Goal: Task Accomplishment & Management: Complete application form

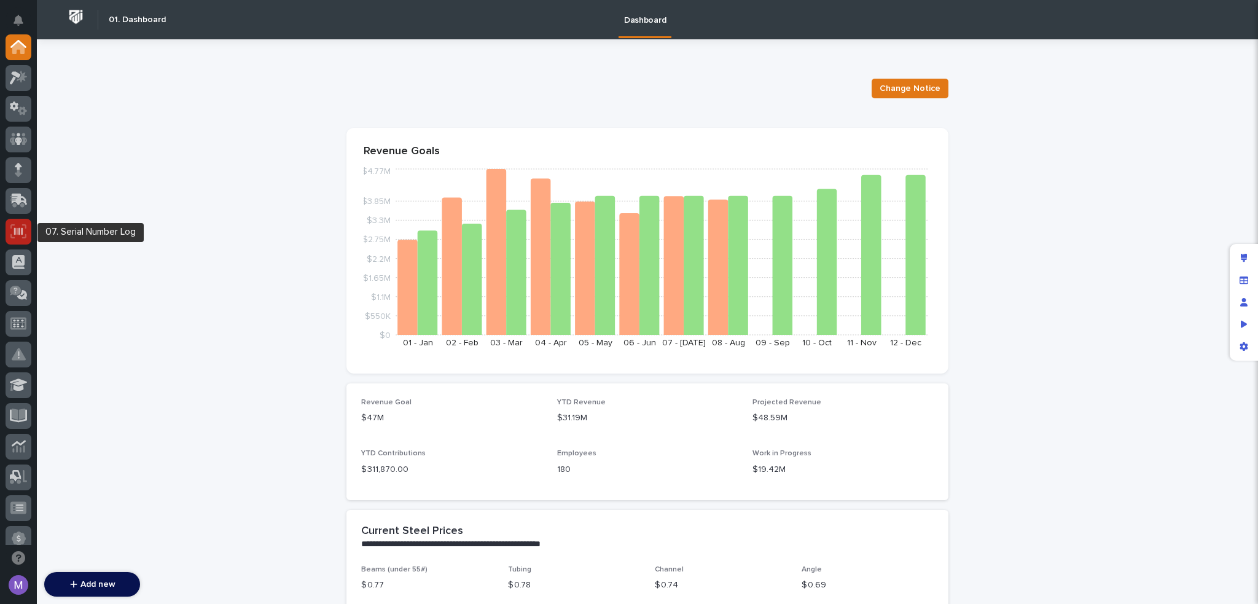
click at [25, 237] on icon at bounding box center [18, 231] width 16 height 14
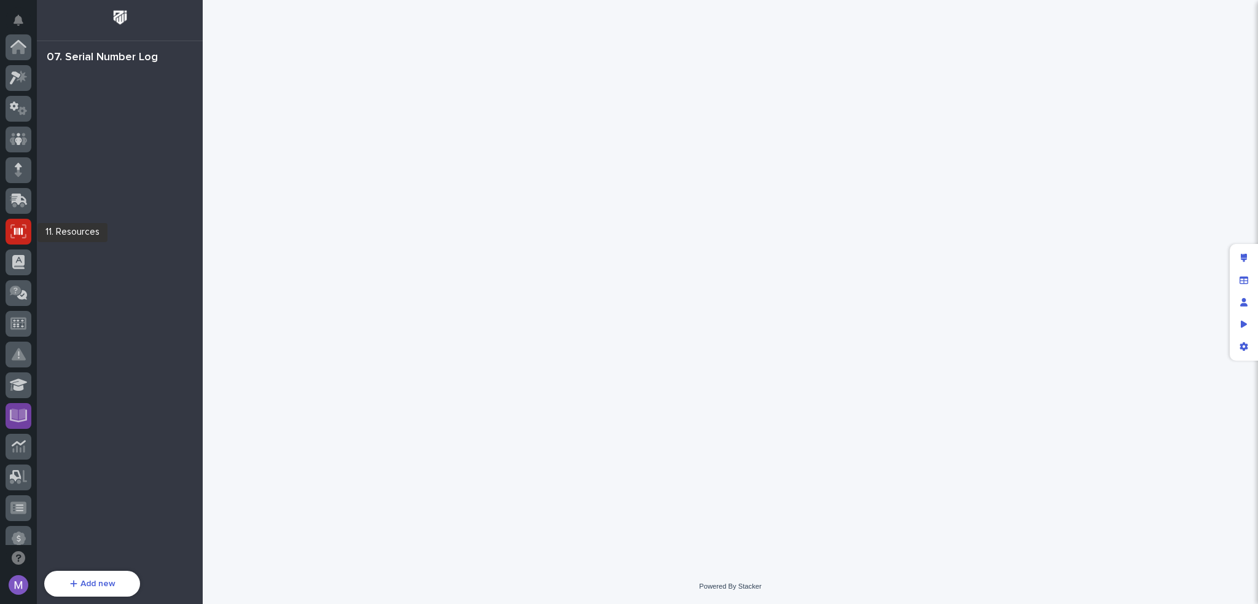
scroll to position [184, 0]
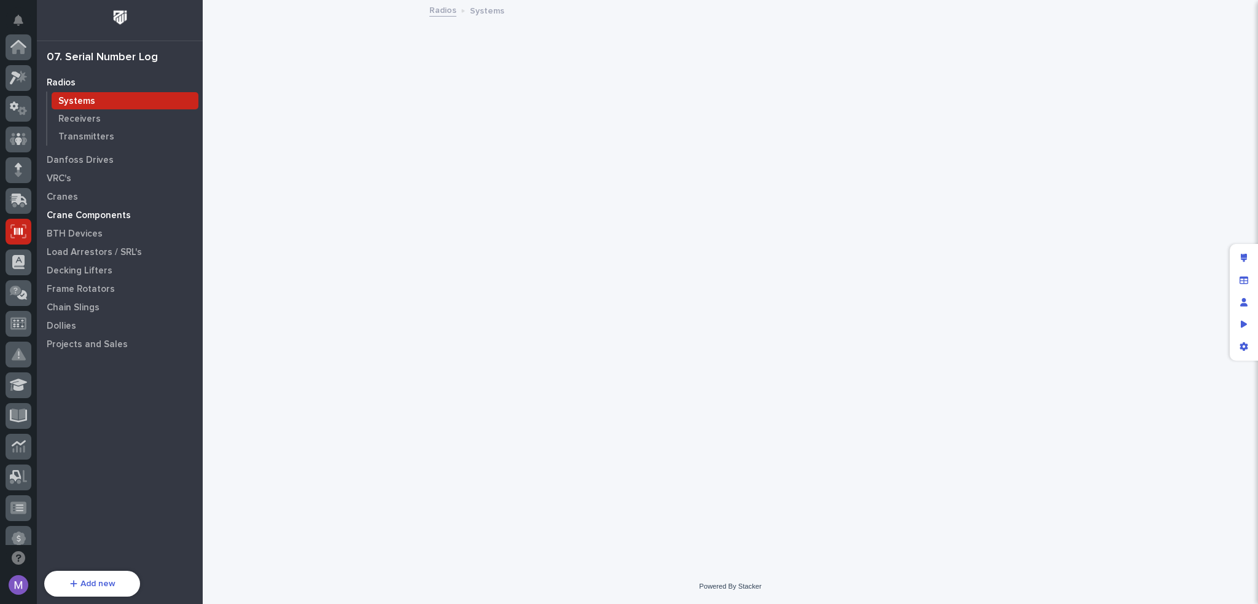
scroll to position [184, 0]
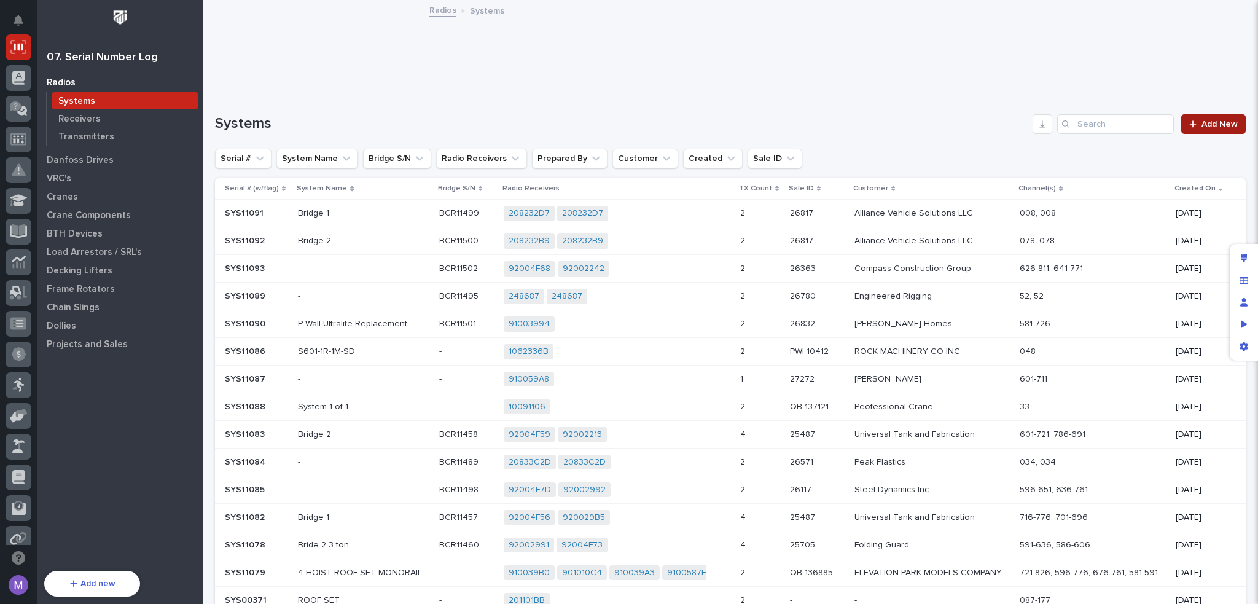
click at [1192, 125] on div at bounding box center [1196, 124] width 12 height 9
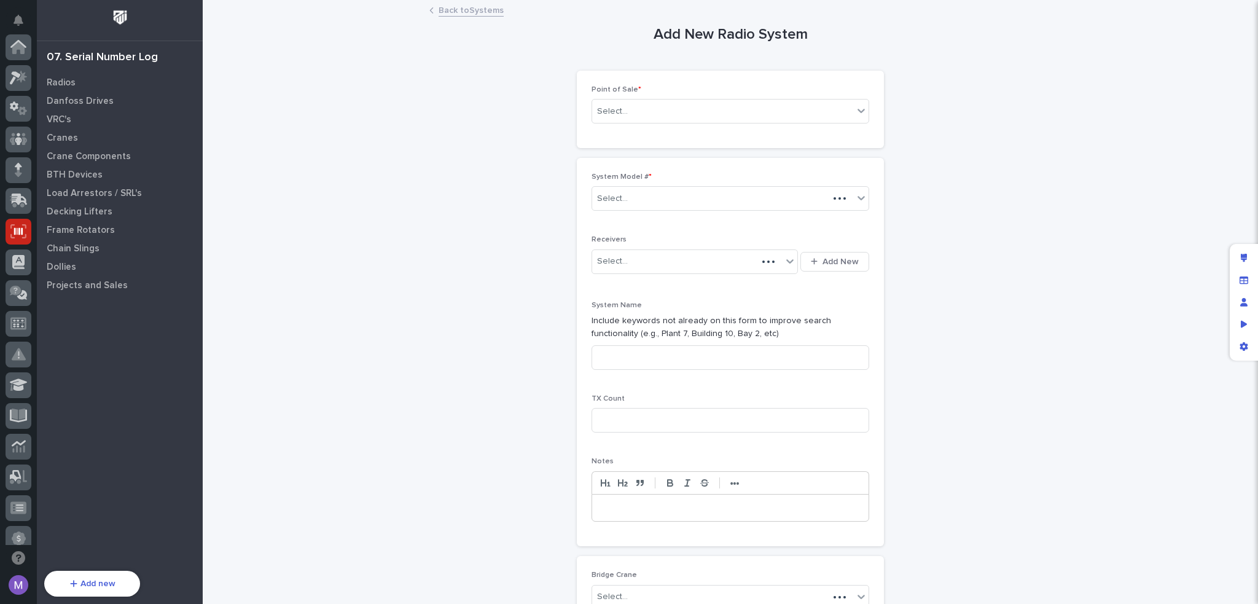
scroll to position [184, 0]
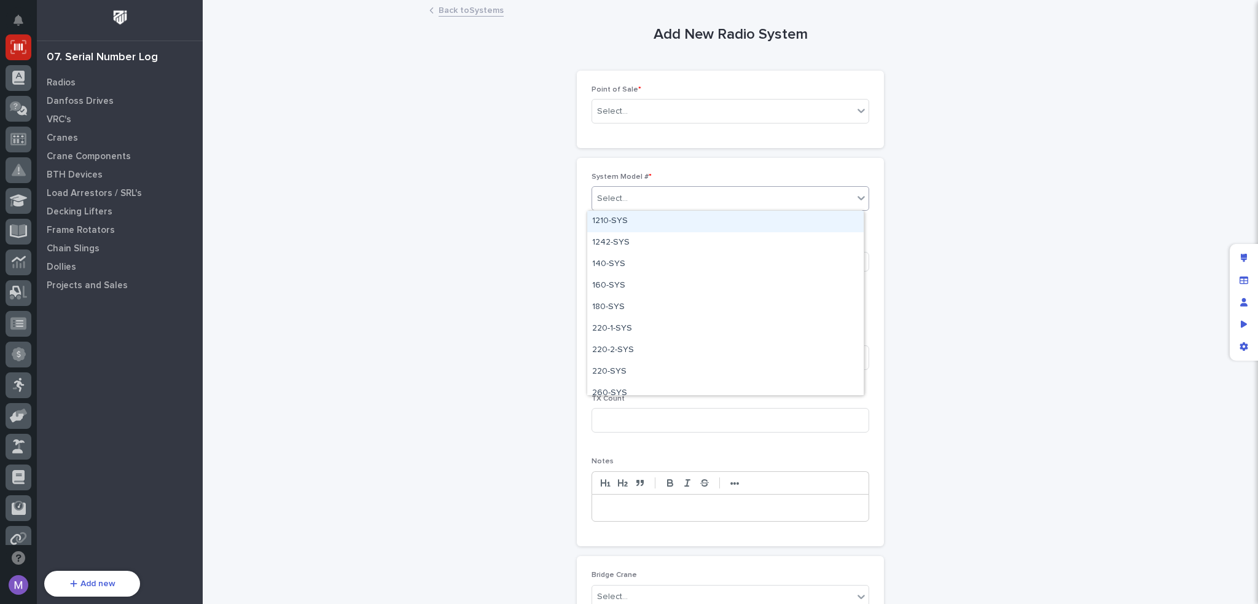
click at [687, 202] on div "Select..." at bounding box center [722, 199] width 261 height 20
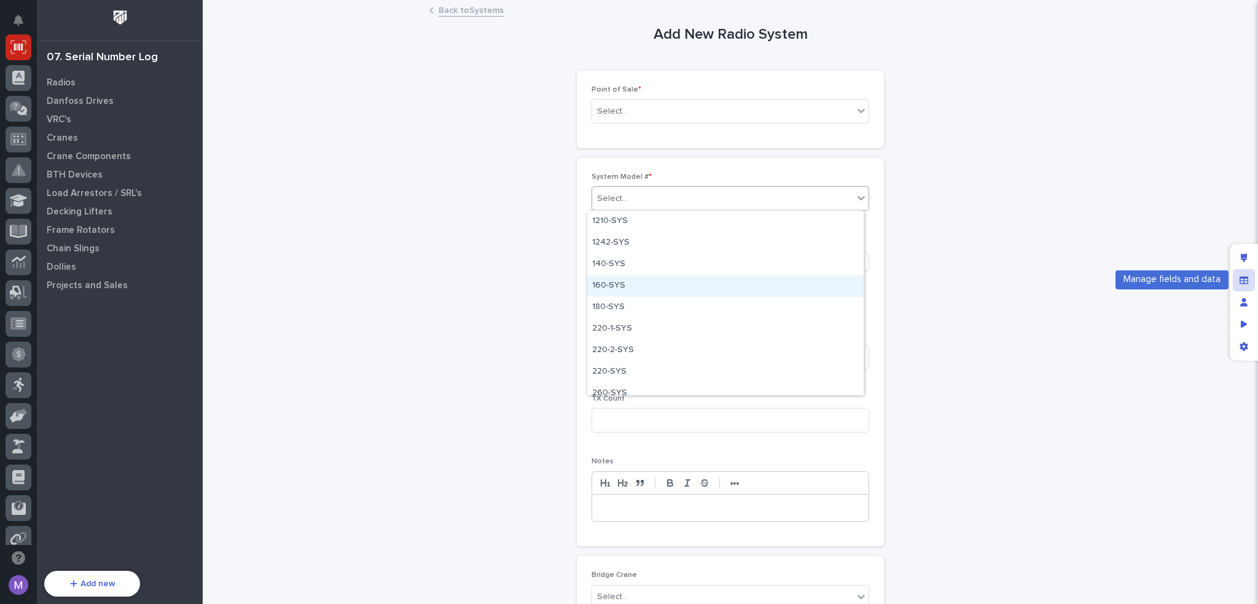
click at [1253, 279] on div "Manage fields and data" at bounding box center [1244, 280] width 22 height 22
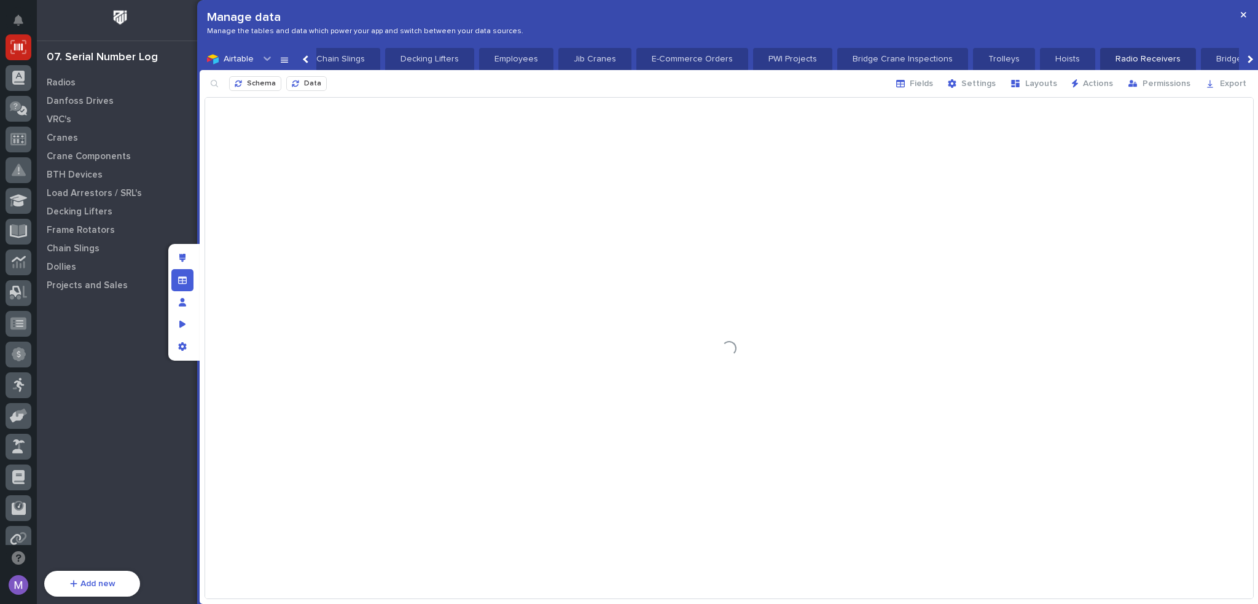
scroll to position [0, 2595]
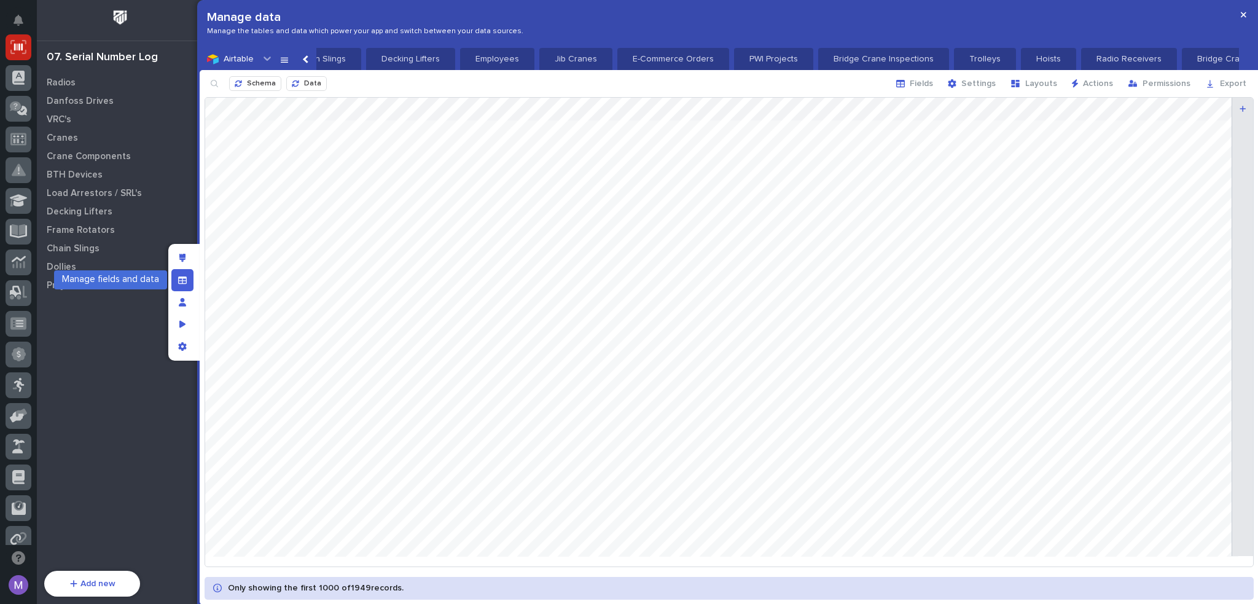
click at [190, 283] on div "Manage fields and data" at bounding box center [182, 280] width 22 height 22
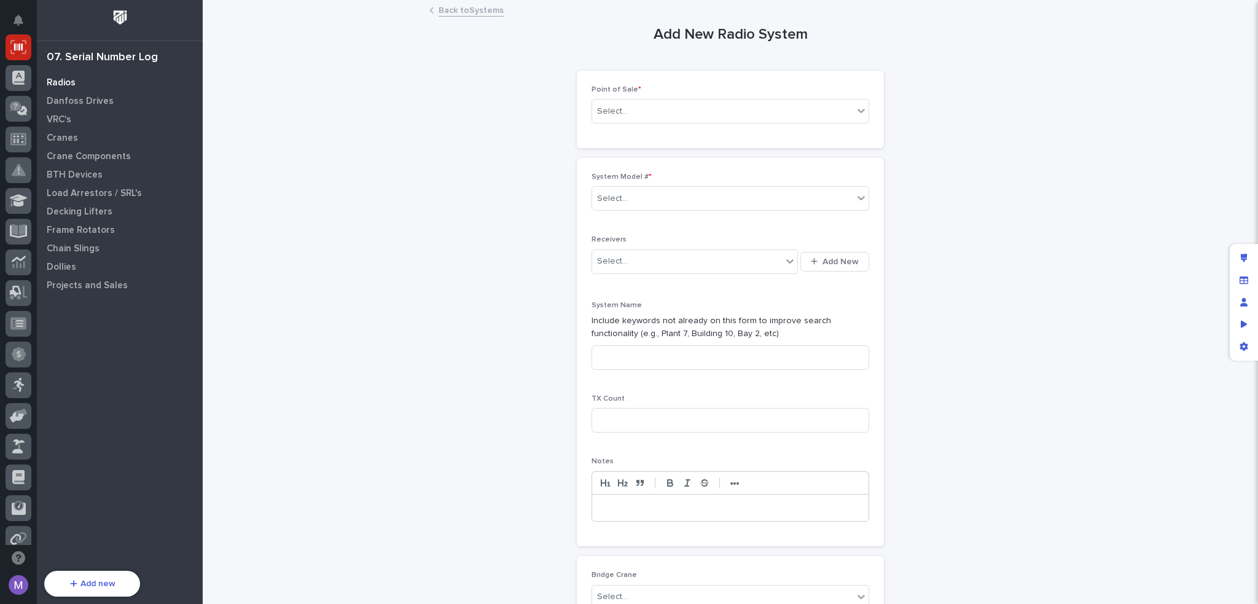
click at [65, 83] on p "Radios" at bounding box center [61, 82] width 29 height 11
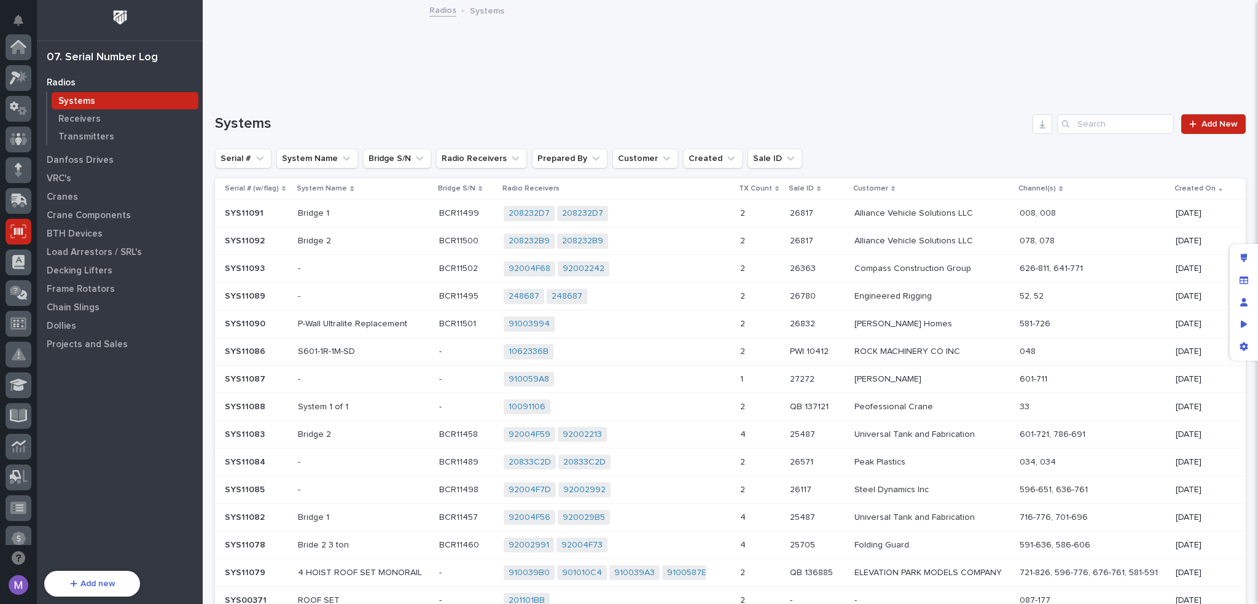
scroll to position [184, 0]
click at [104, 98] on div "Systems" at bounding box center [125, 100] width 147 height 17
click at [1191, 128] on link "Add New" at bounding box center [1214, 124] width 65 height 20
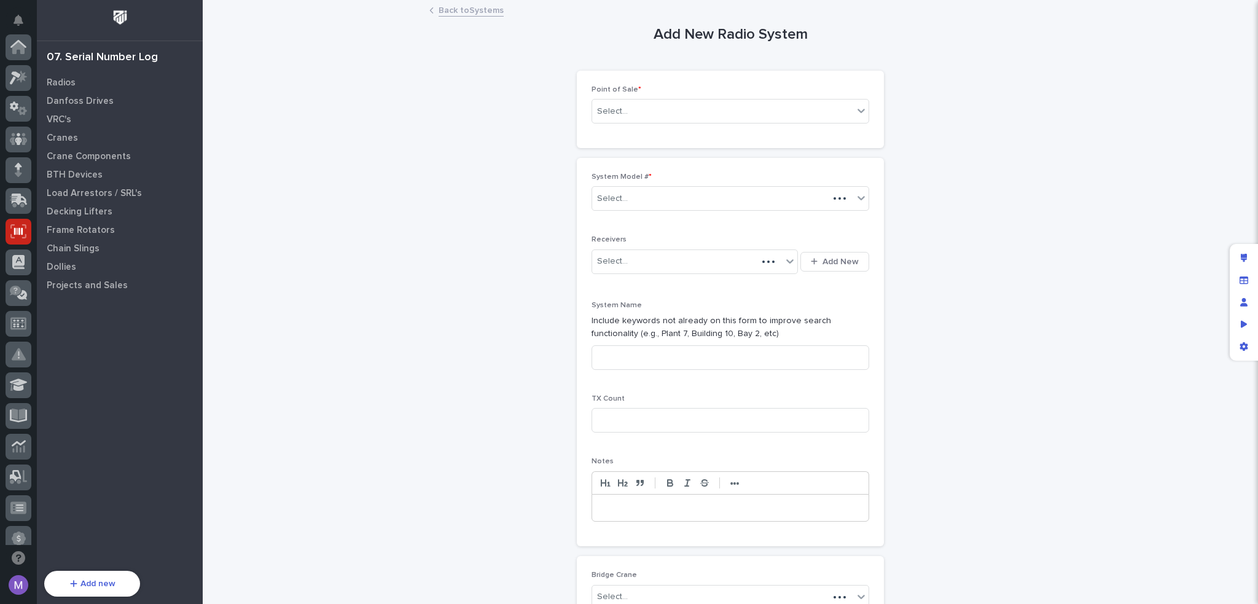
scroll to position [184, 0]
click at [732, 194] on div "Select..." at bounding box center [722, 199] width 261 height 20
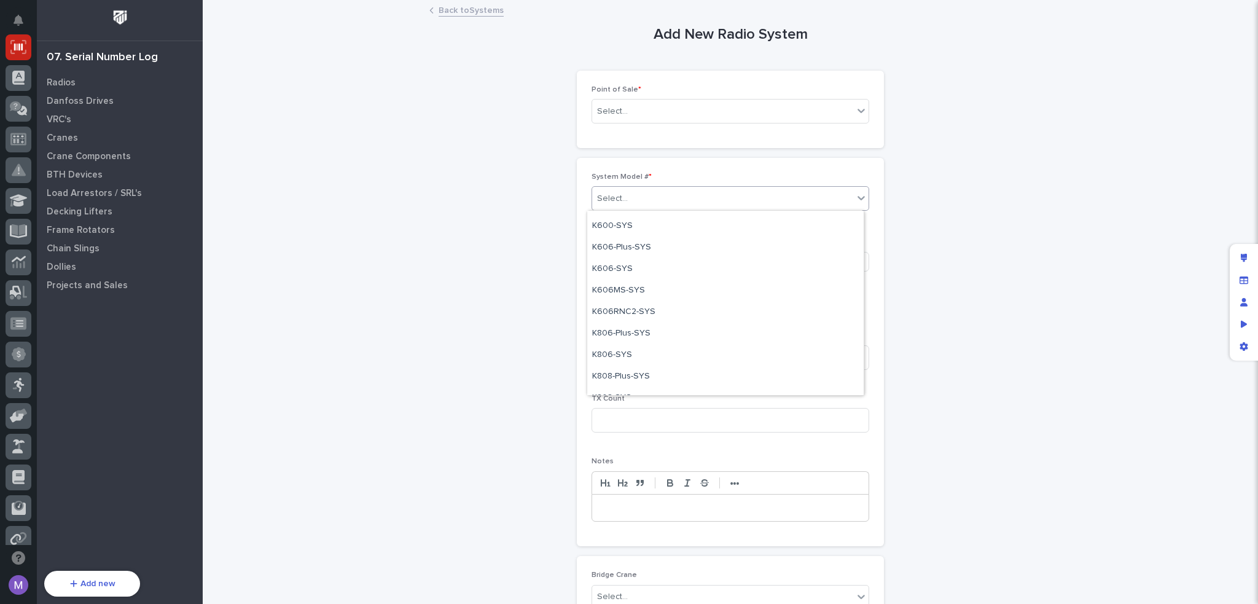
scroll to position [1020, 0]
click at [1043, 253] on div "Add New Radio System Loading... Saving… Loading... Saving… Loading... Saving… P…" at bounding box center [730, 437] width 1031 height 872
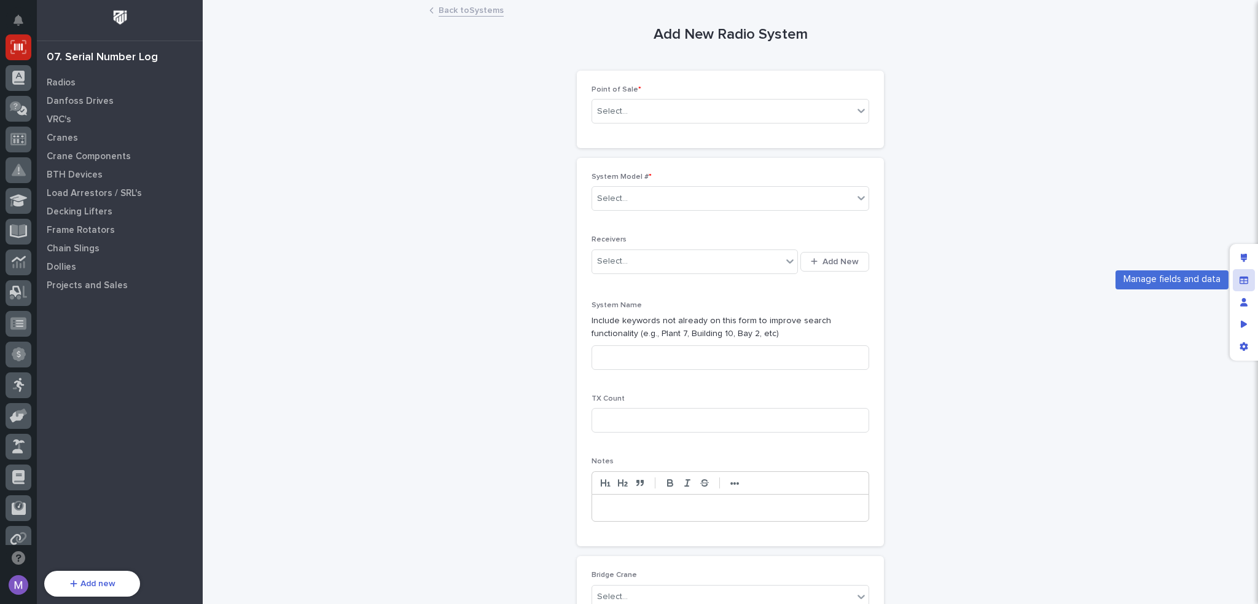
click at [1253, 280] on div "Manage fields and data" at bounding box center [1244, 280] width 22 height 22
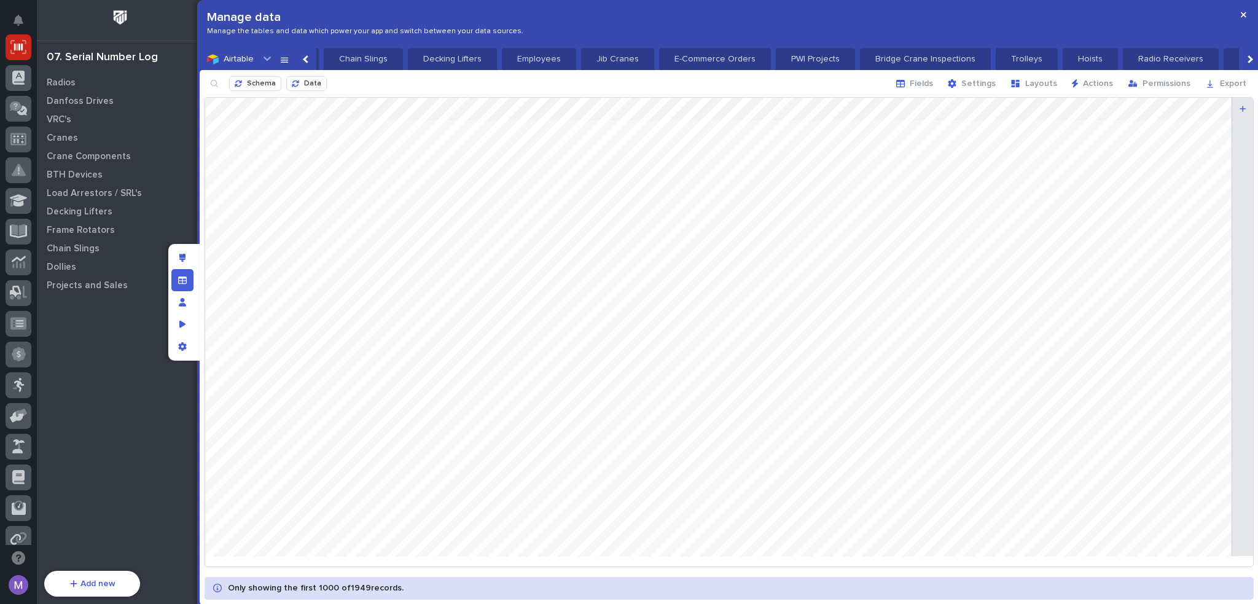
scroll to position [0, 0]
click at [711, 112] on div at bounding box center [729, 332] width 1048 height 468
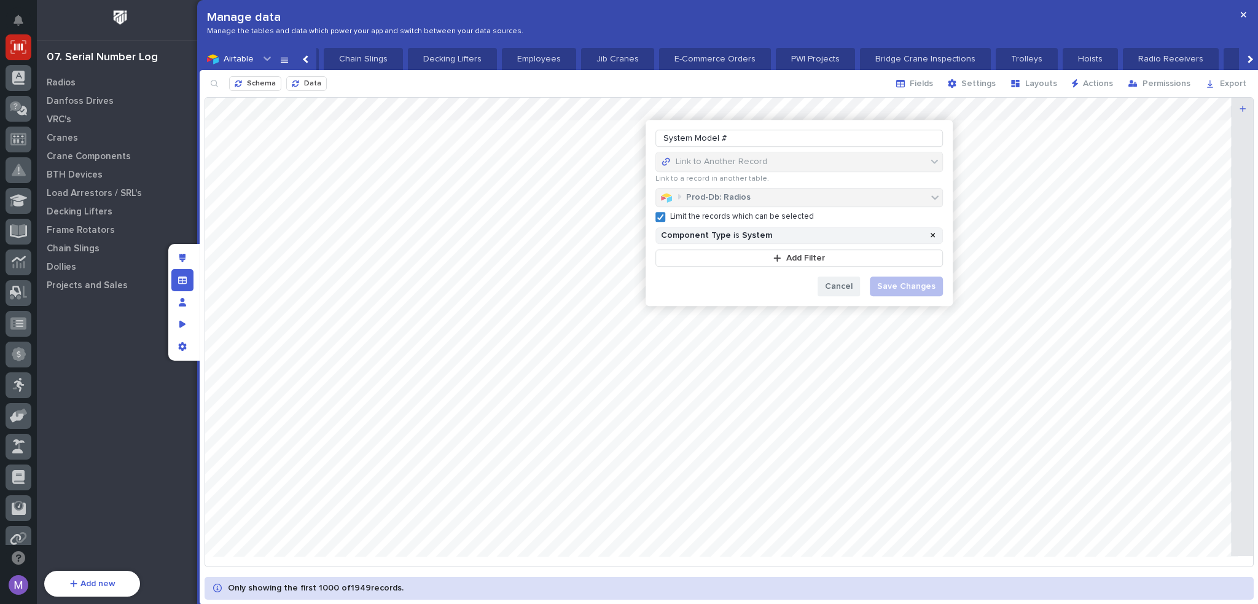
click at [844, 282] on span "Cancel" at bounding box center [839, 286] width 28 height 11
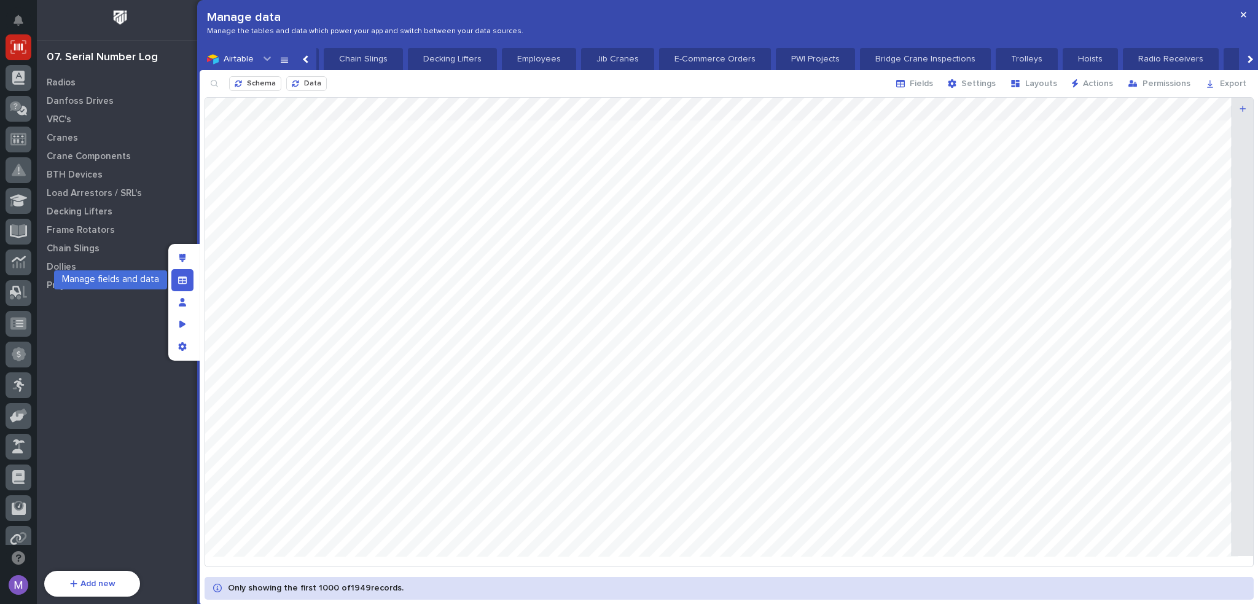
click at [187, 285] on div "Manage fields and data" at bounding box center [182, 280] width 22 height 22
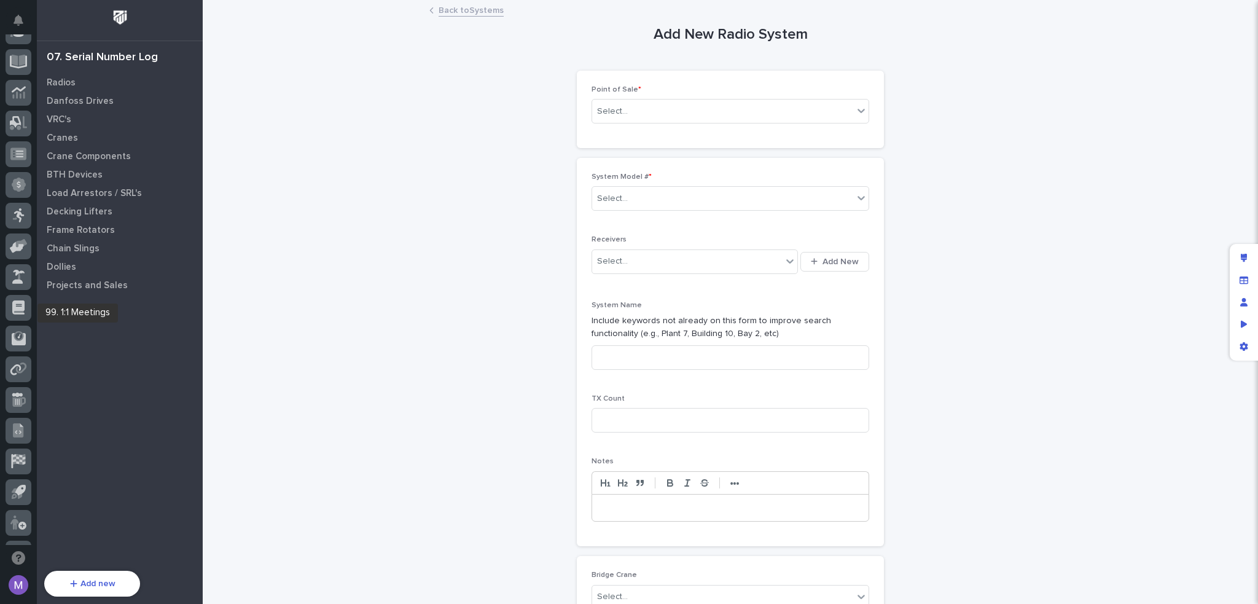
scroll to position [134, 0]
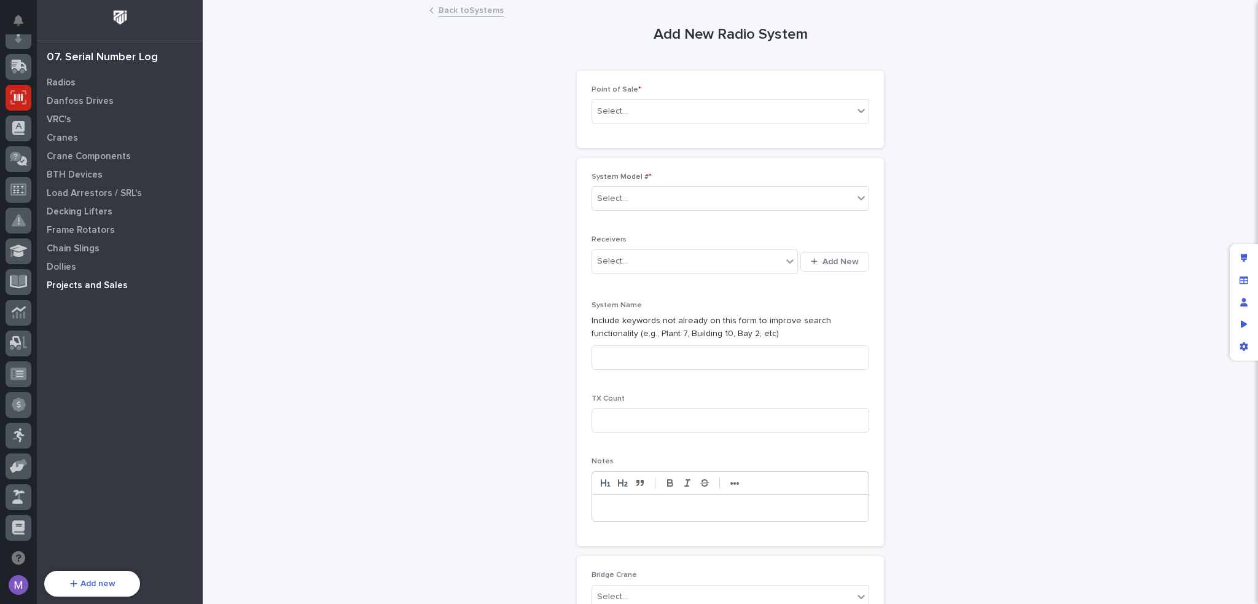
click at [85, 291] on p "Projects and Sales" at bounding box center [87, 285] width 81 height 11
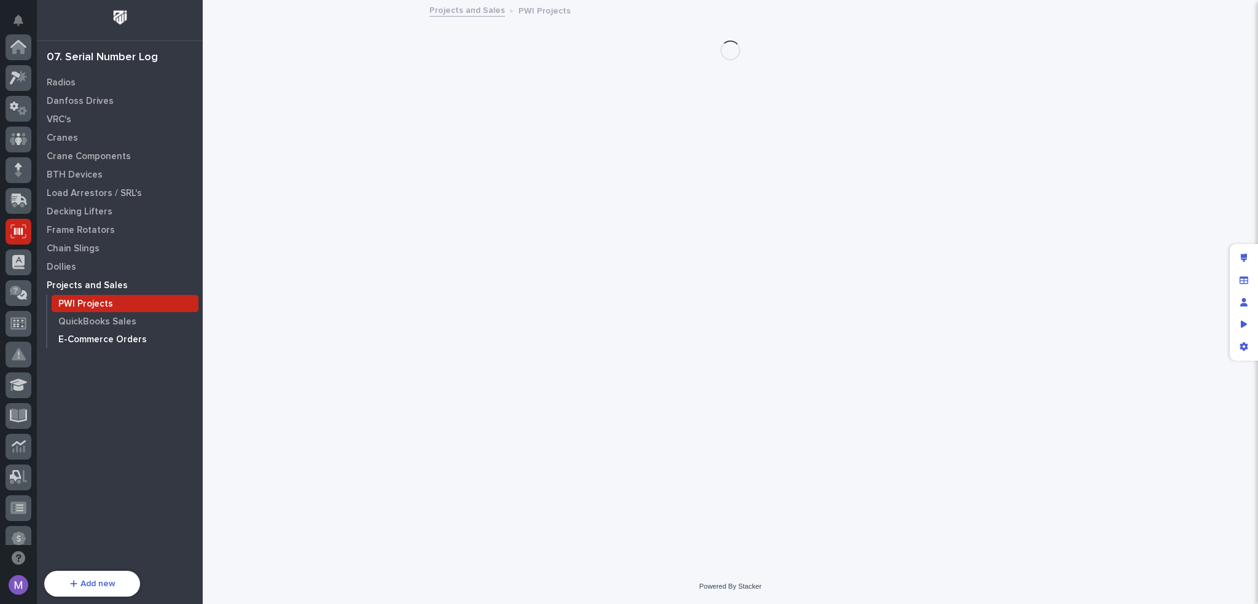
scroll to position [184, 0]
click at [117, 323] on p "QuickBooks Sales" at bounding box center [97, 321] width 78 height 11
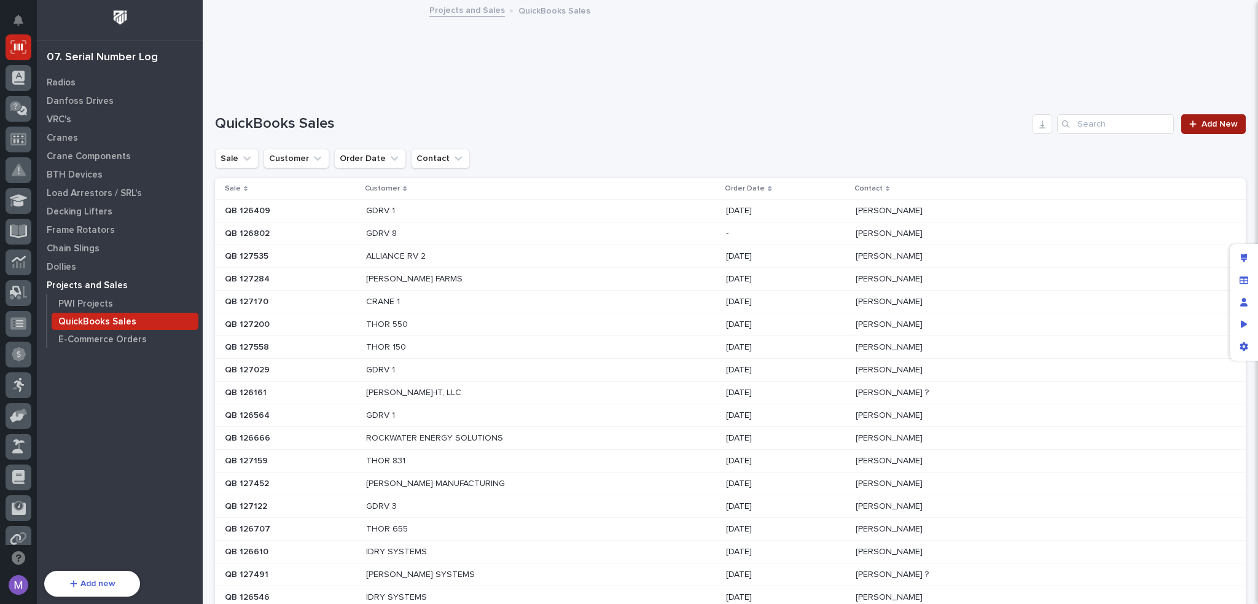
click at [1202, 126] on span "Add New" at bounding box center [1220, 124] width 36 height 9
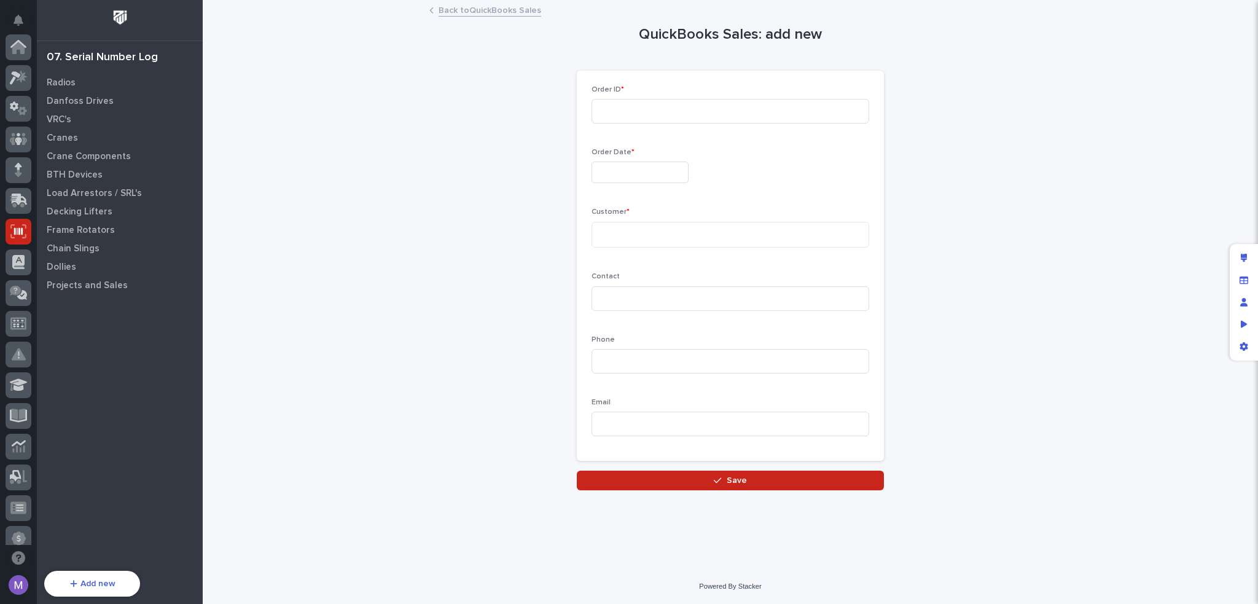
scroll to position [184, 0]
click at [1040, 86] on div "QuickBooks Sales: add new Loading... Saving… Loading... Saving… Loading... Savi…" at bounding box center [730, 246] width 1031 height 490
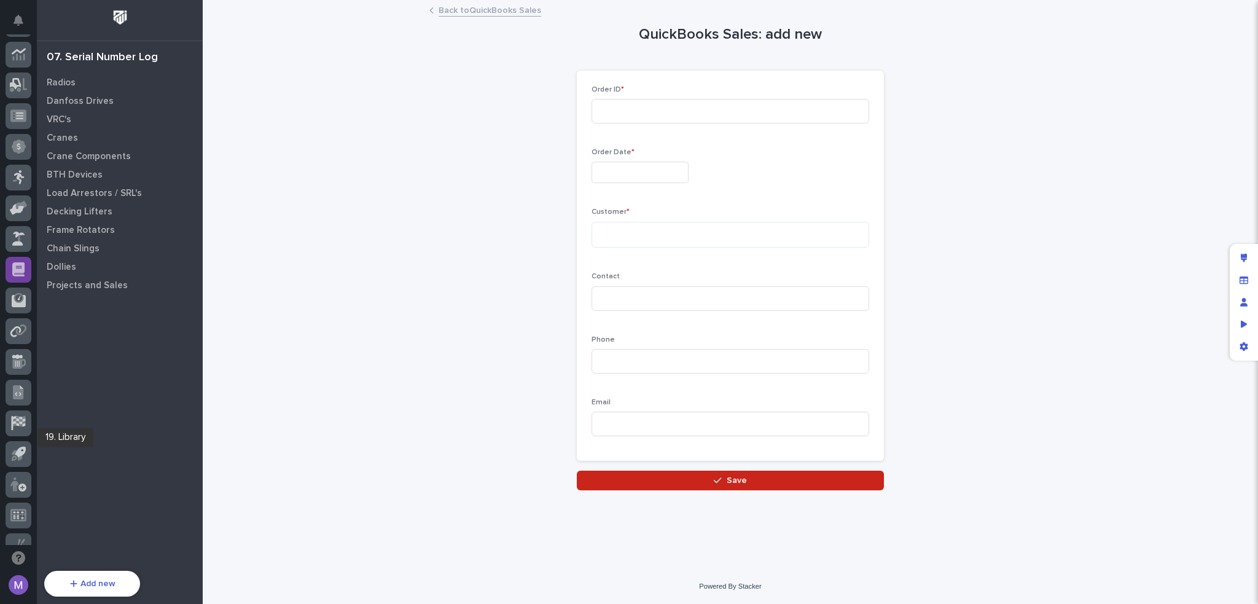
scroll to position [441, 0]
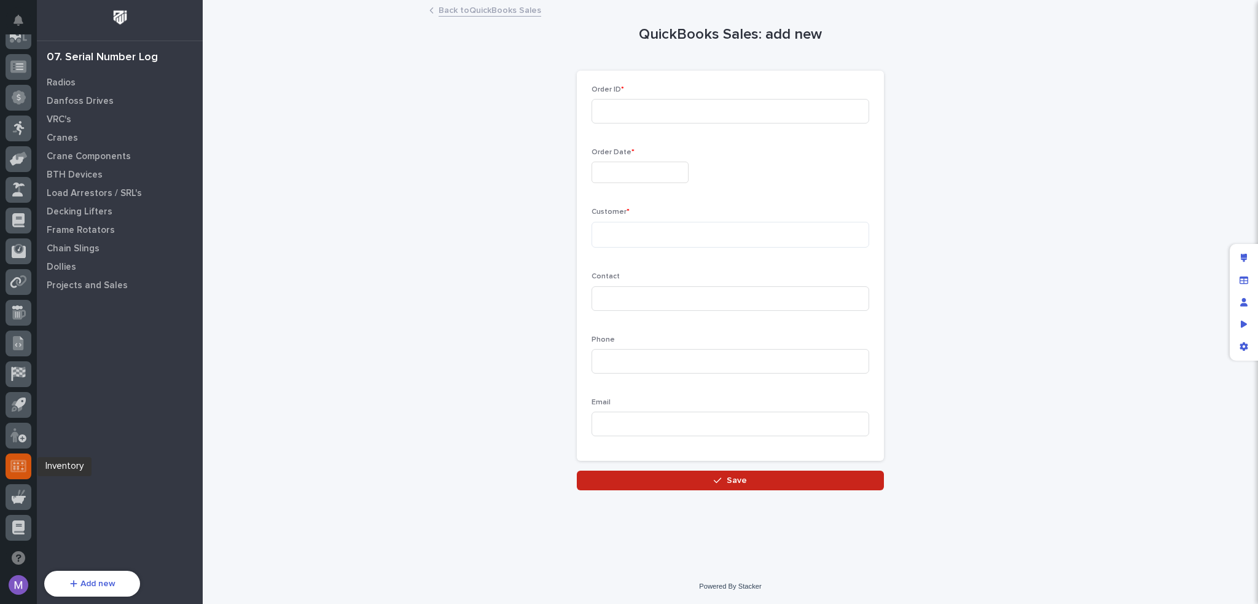
click at [18, 469] on icon at bounding box center [18, 466] width 16 height 12
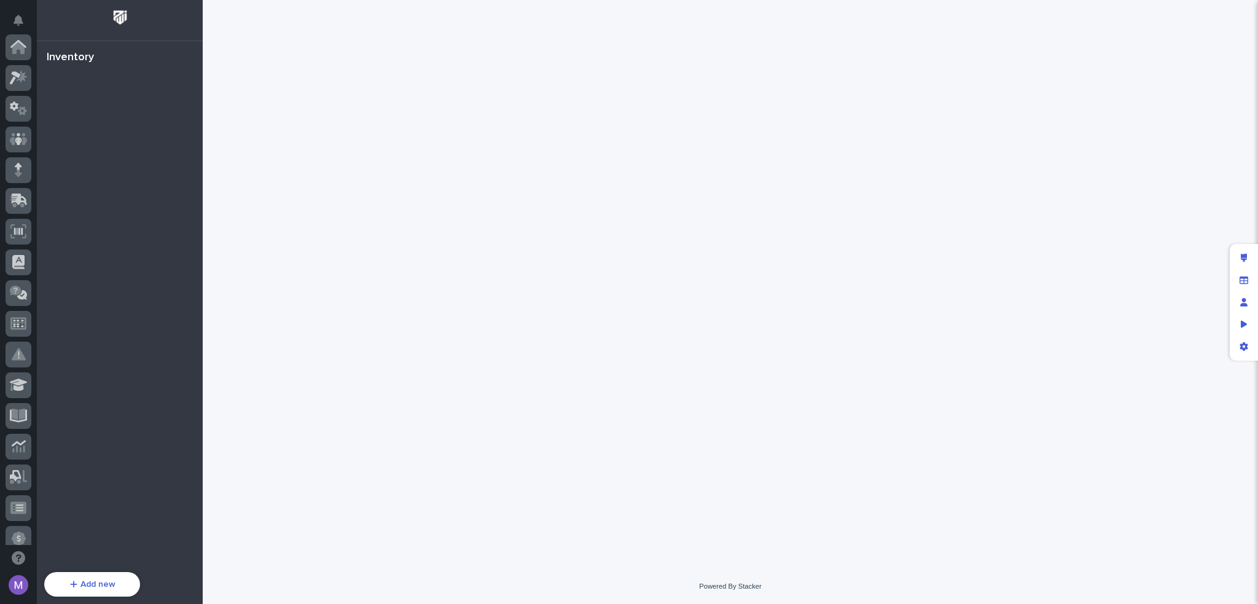
scroll to position [442, 0]
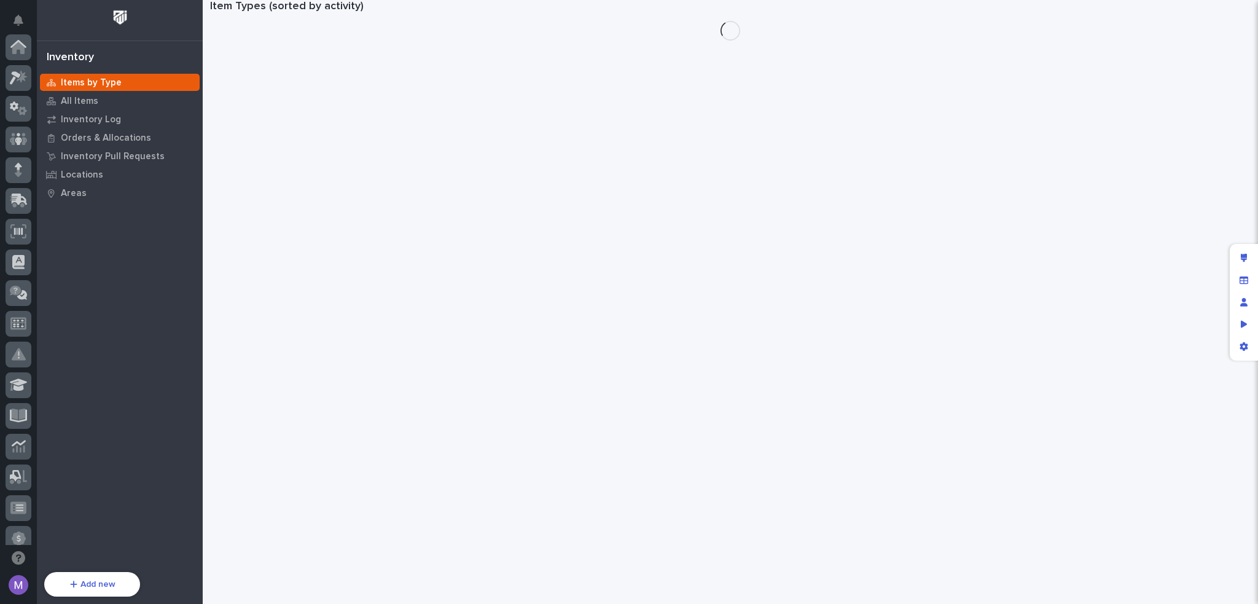
scroll to position [442, 0]
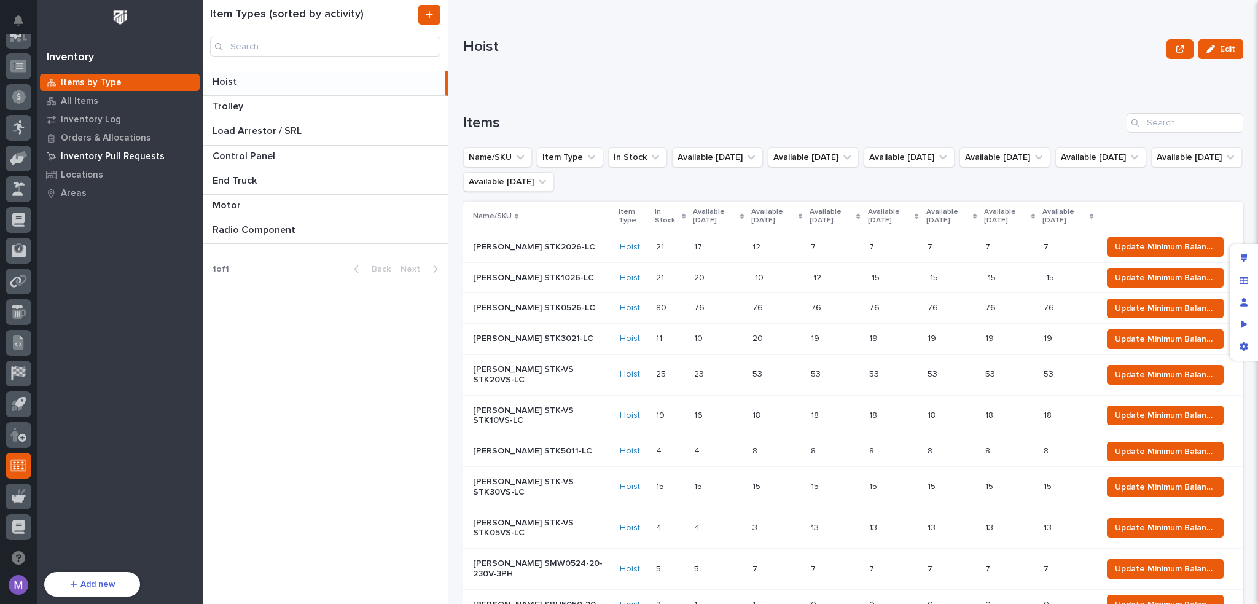
click at [99, 159] on p "Inventory Pull Requests" at bounding box center [113, 156] width 104 height 11
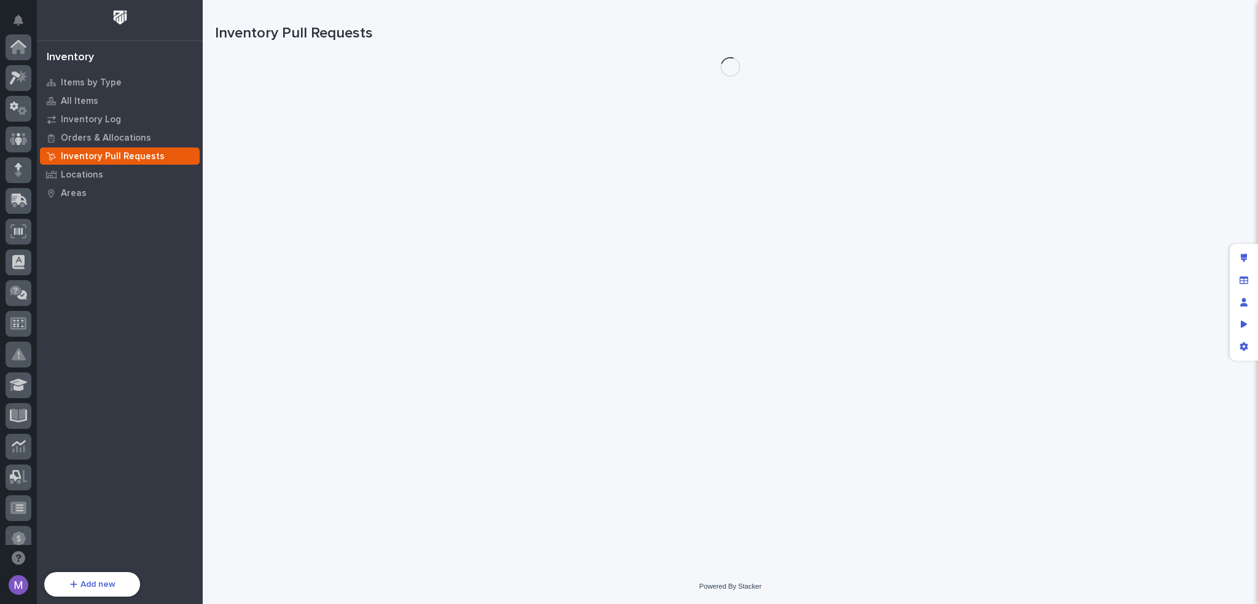
scroll to position [442, 0]
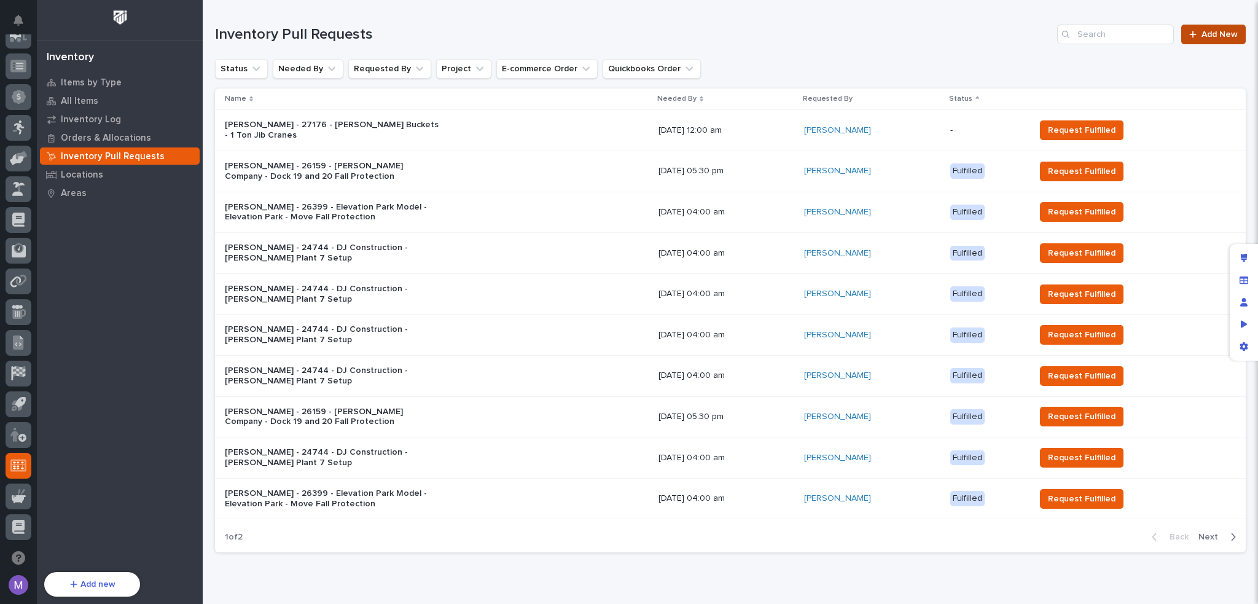
click at [1211, 35] on span "Add New" at bounding box center [1220, 34] width 36 height 9
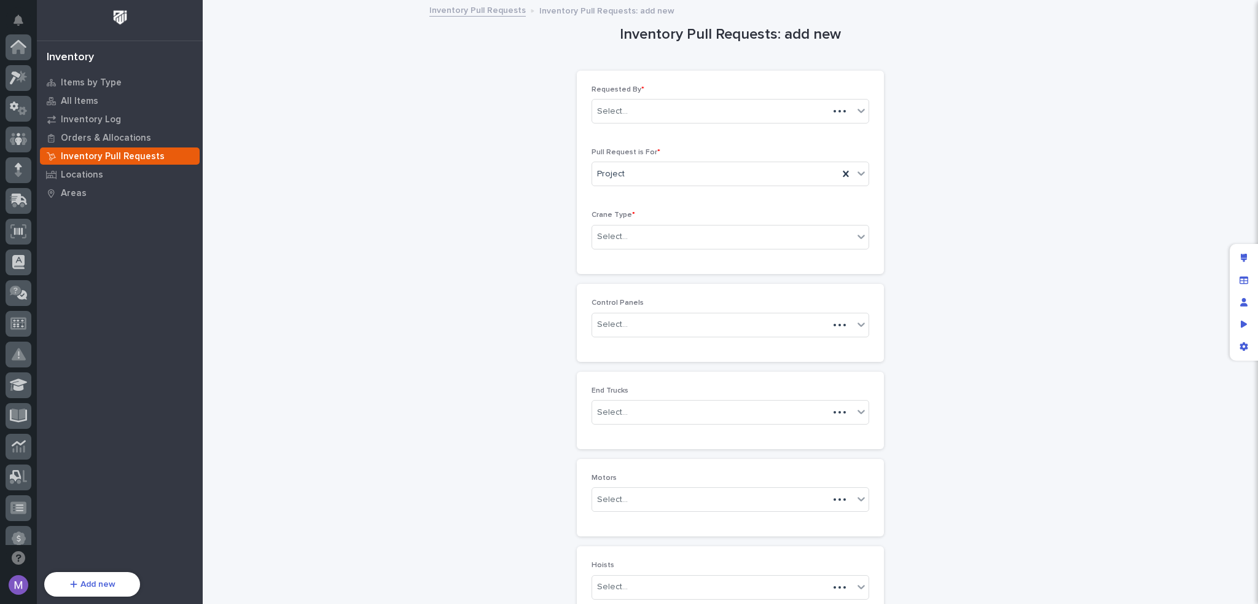
scroll to position [442, 0]
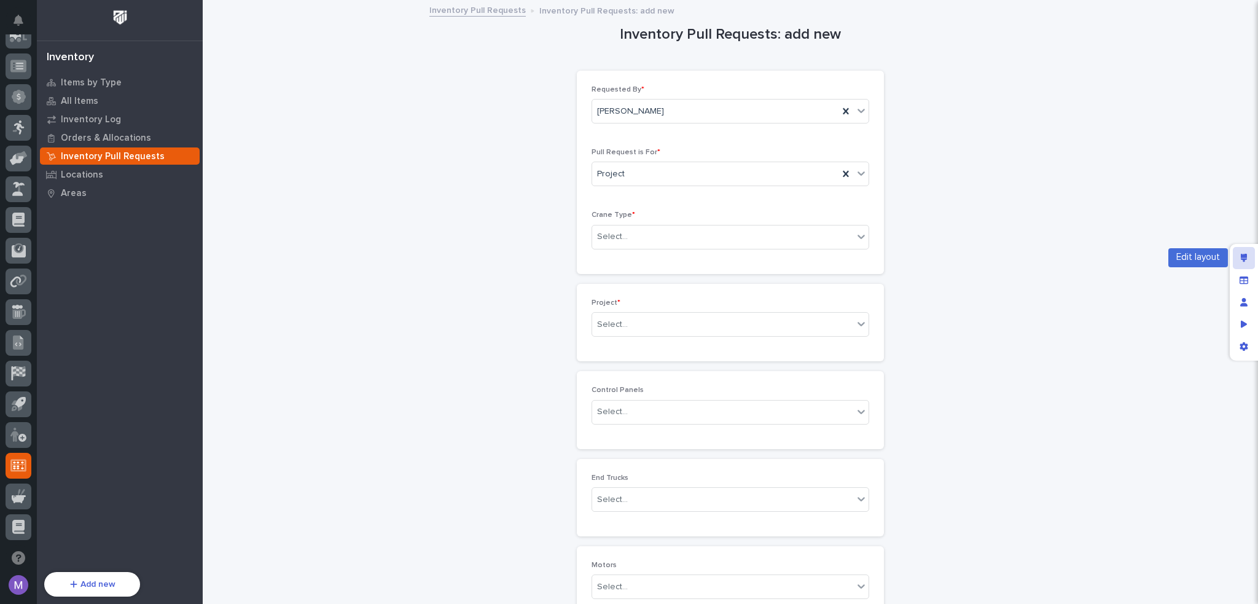
click at [1245, 261] on icon "Edit layout" at bounding box center [1244, 258] width 7 height 9
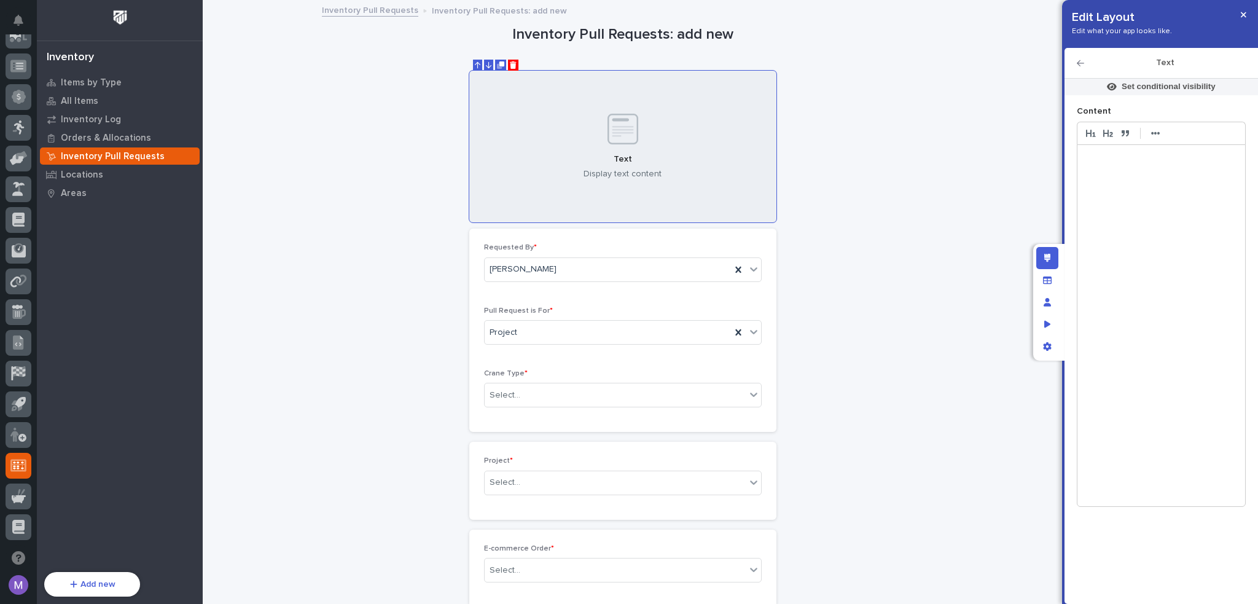
click at [1138, 165] on div at bounding box center [1162, 325] width 168 height 361
click at [511, 63] on icon "Delete" at bounding box center [513, 64] width 7 height 7
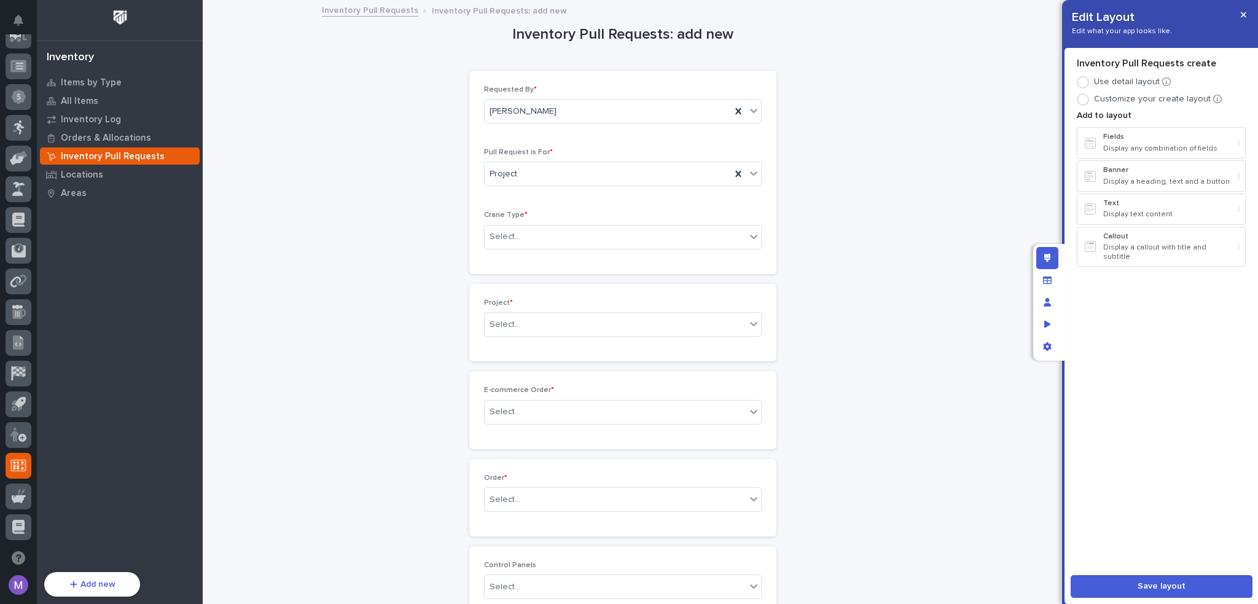
click at [381, 8] on link "Inventory Pull Requests" at bounding box center [370, 9] width 96 height 14
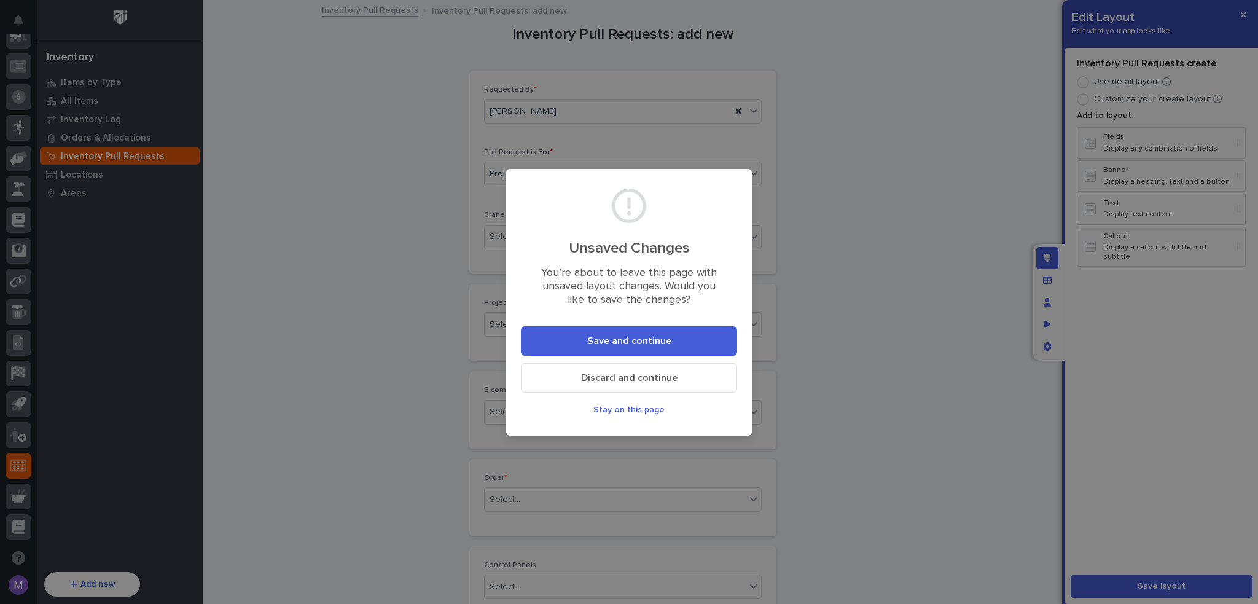
click at [649, 374] on span "Discard and continue" at bounding box center [629, 378] width 96 height 10
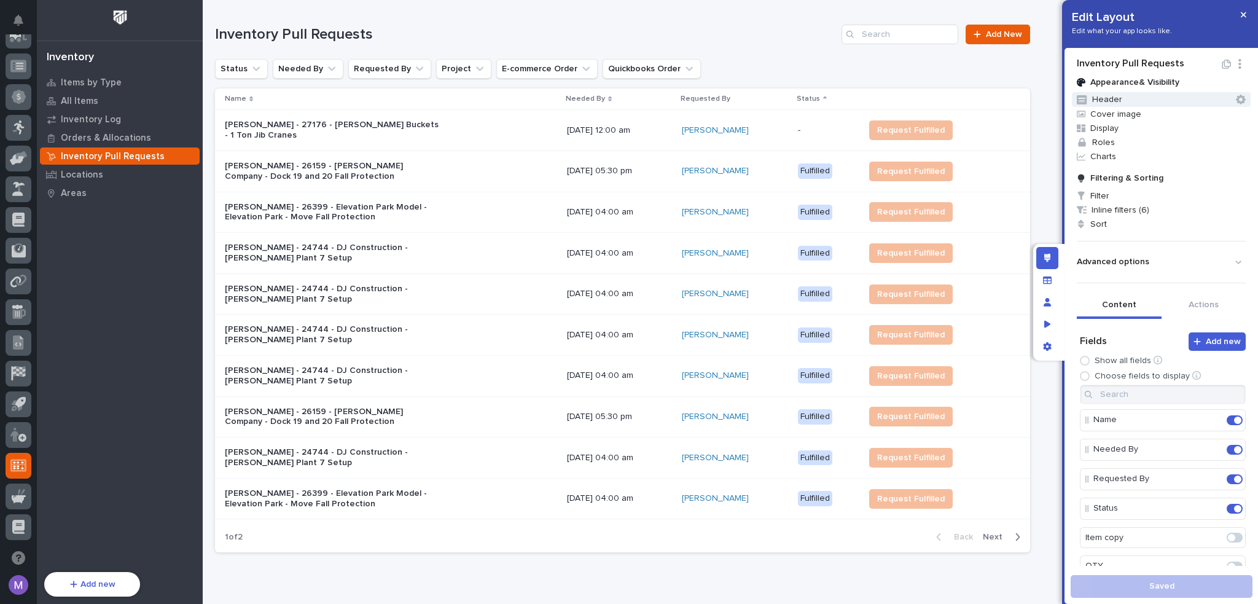
click at [1116, 104] on button "Header" at bounding box center [1161, 99] width 179 height 15
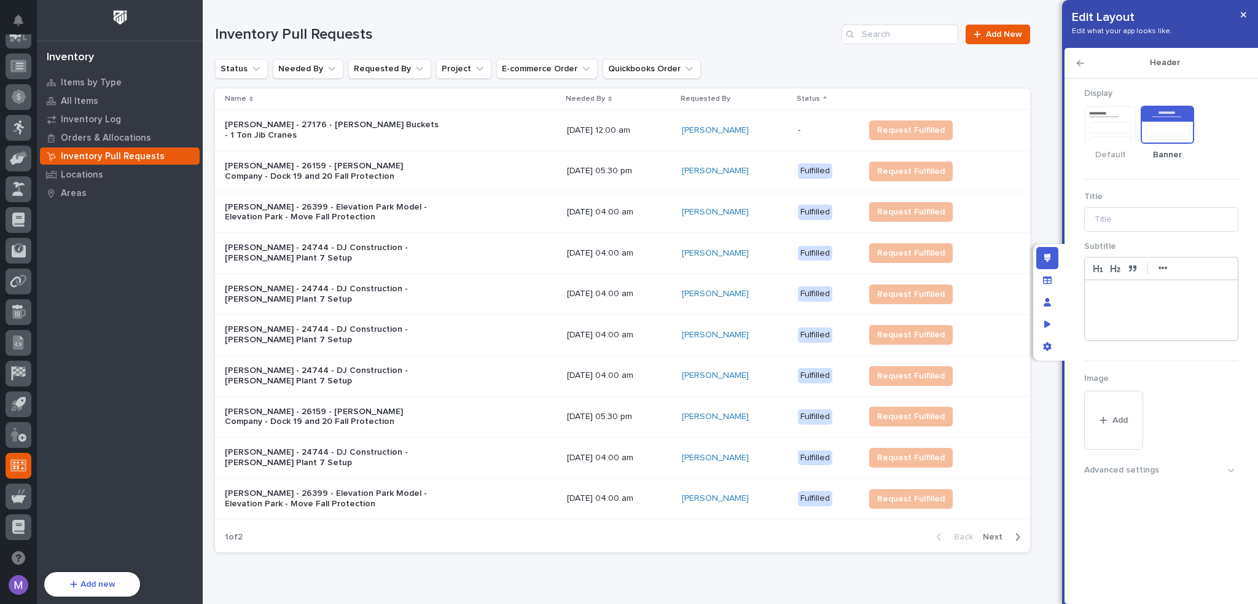
click at [1081, 59] on icon "button" at bounding box center [1080, 63] width 7 height 9
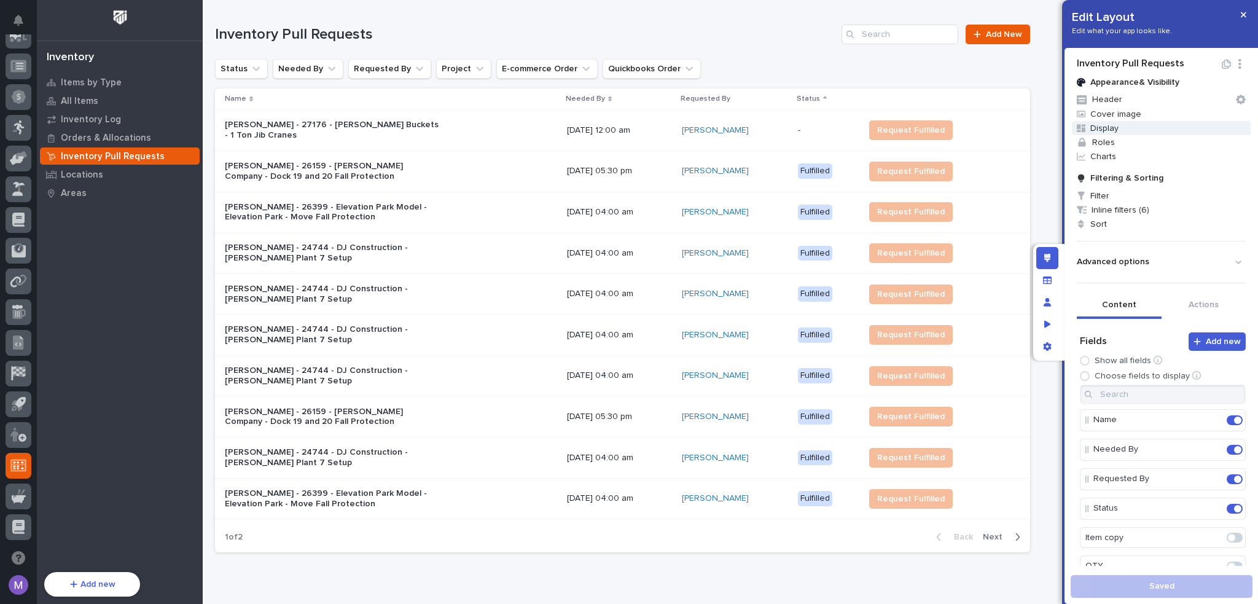
click at [1112, 130] on span "Display" at bounding box center [1161, 128] width 179 height 14
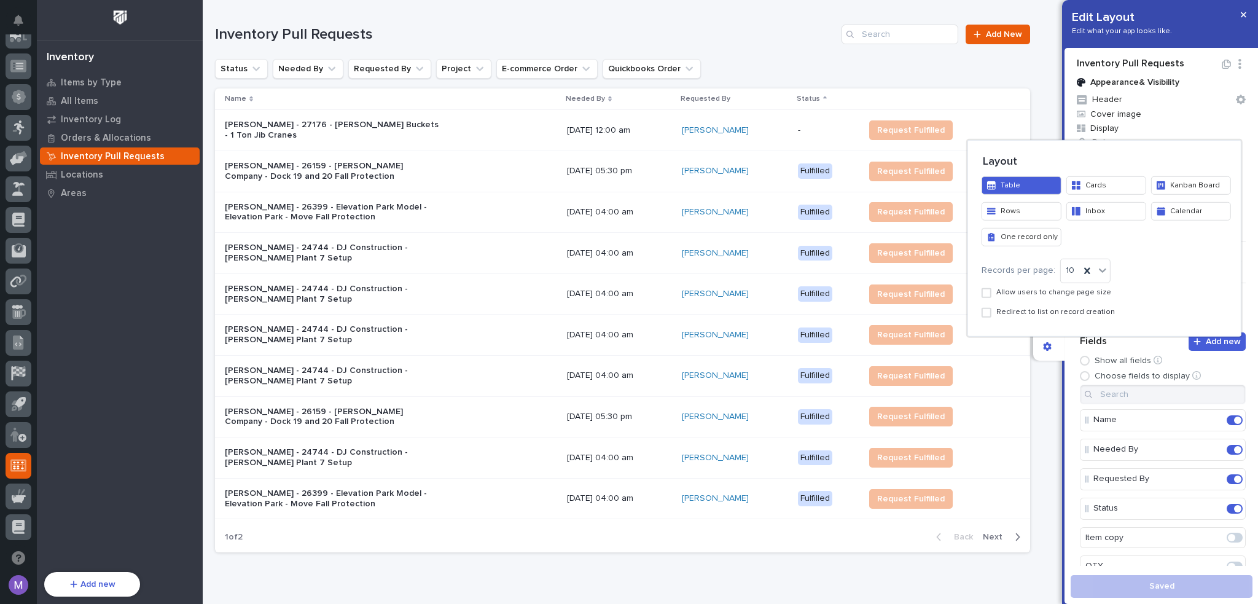
click at [1075, 354] on div at bounding box center [629, 302] width 1258 height 604
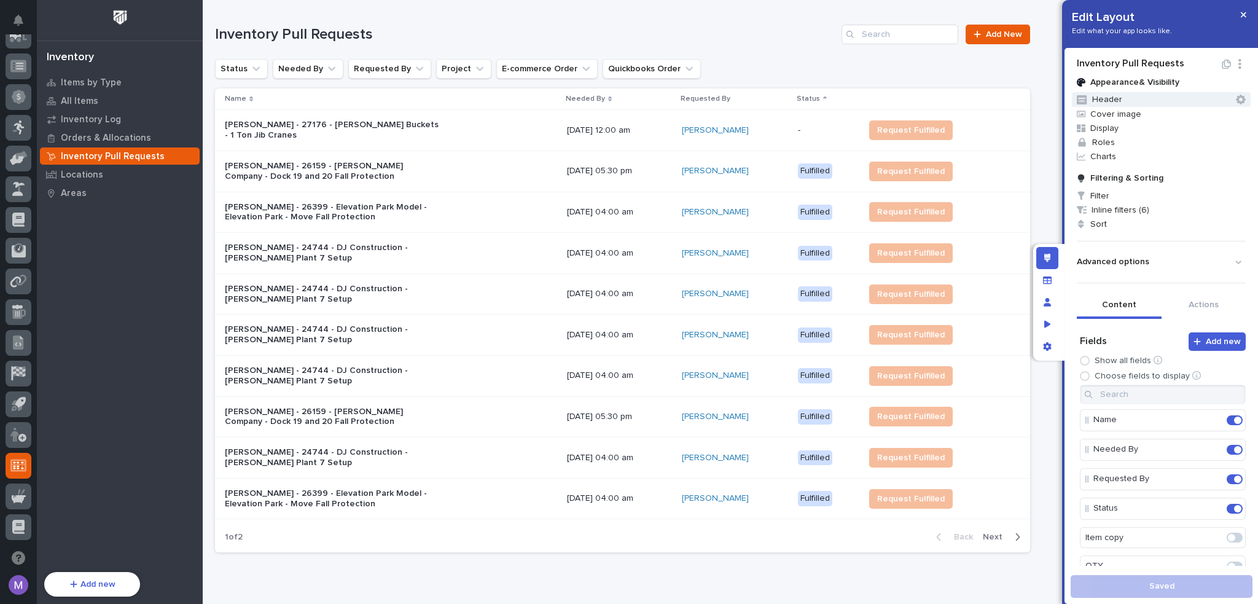
click at [1158, 105] on button "Header" at bounding box center [1161, 99] width 179 height 15
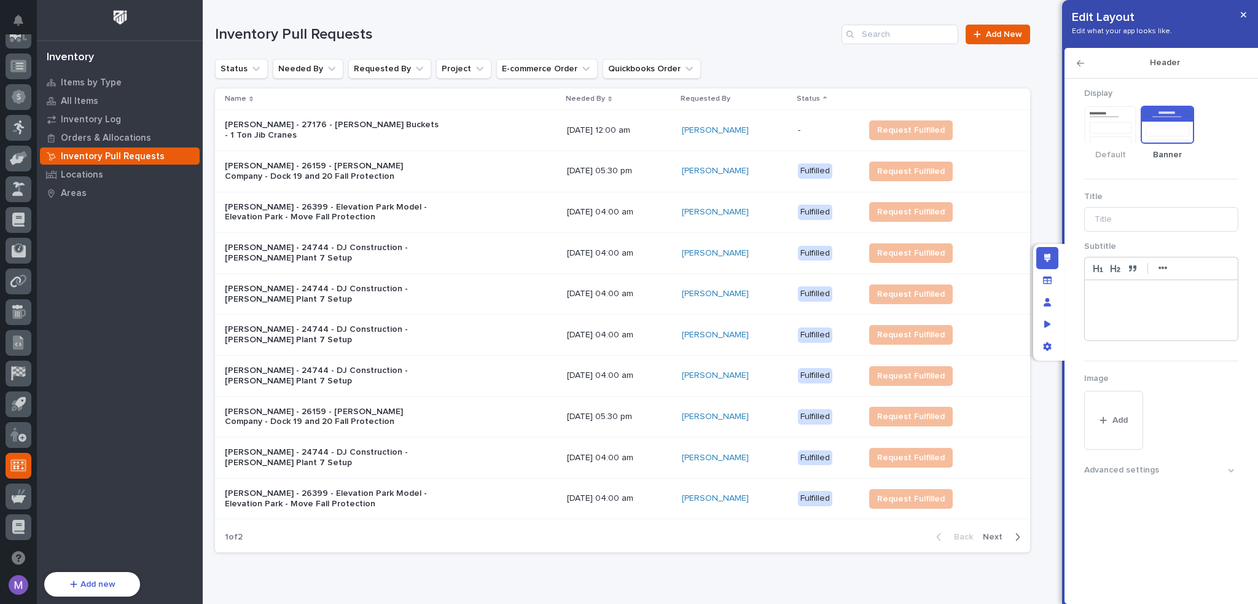
drag, startPoint x: 786, startPoint y: 65, endPoint x: 896, endPoint y: 51, distance: 110.9
click at [788, 65] on div "Status Needed By Requested By Project E-commerce Order Quickbooks Order" at bounding box center [622, 69] width 815 height 20
click at [974, 34] on div at bounding box center [980, 34] width 12 height 9
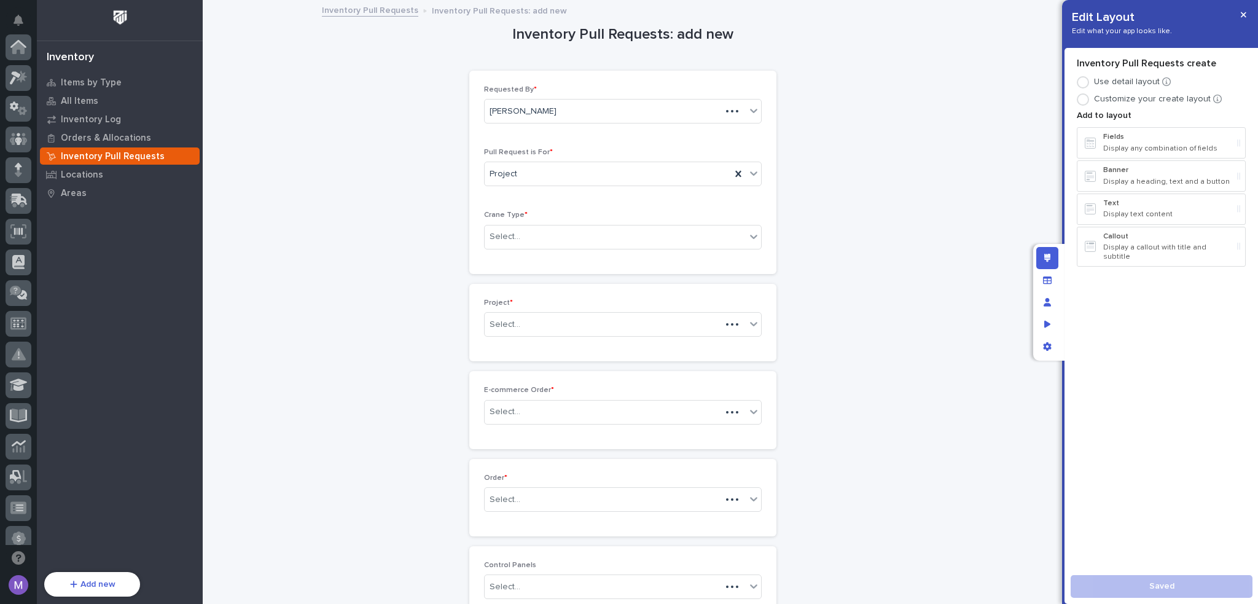
scroll to position [442, 0]
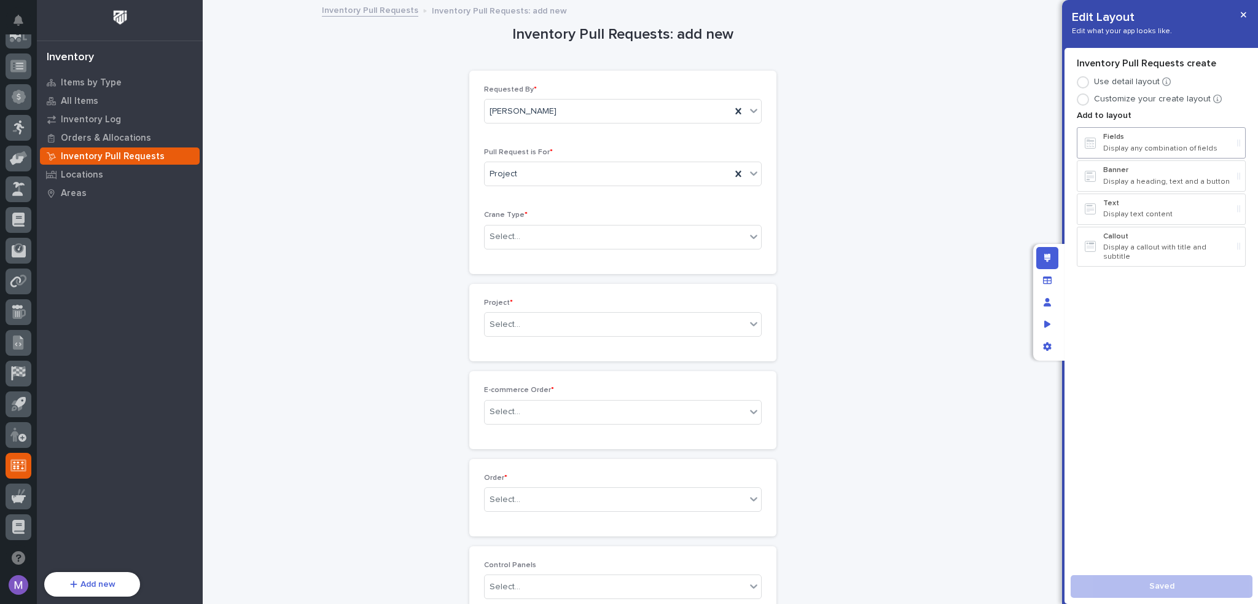
click at [1130, 135] on p "Fields" at bounding box center [1168, 137] width 129 height 9
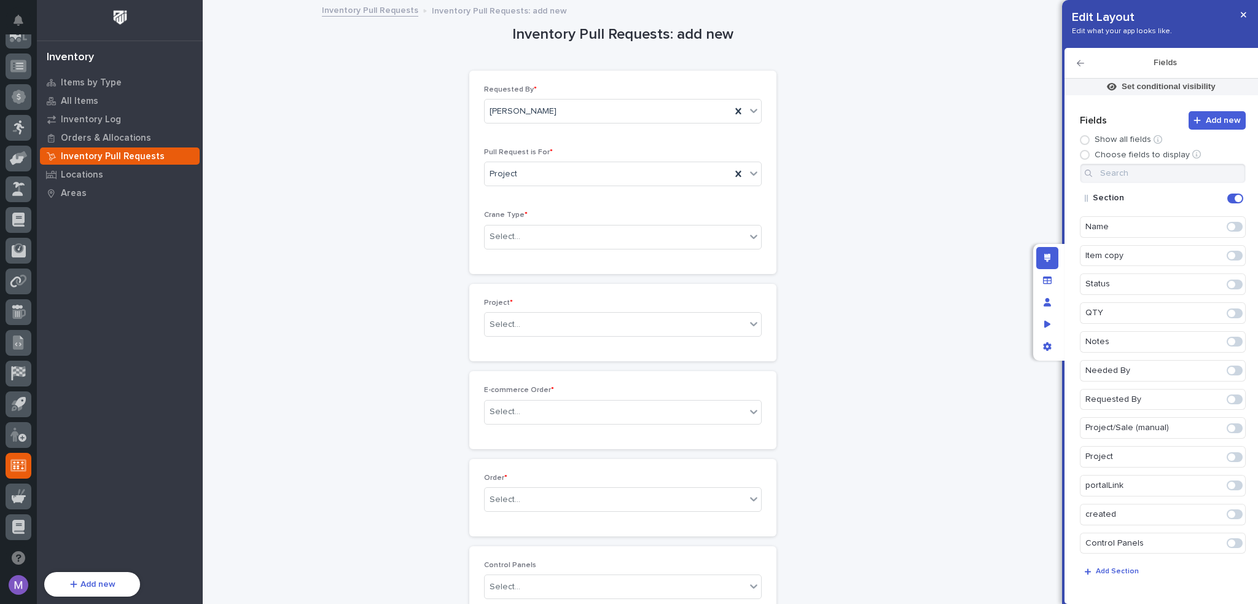
click at [1083, 62] on icon "button" at bounding box center [1080, 63] width 7 height 9
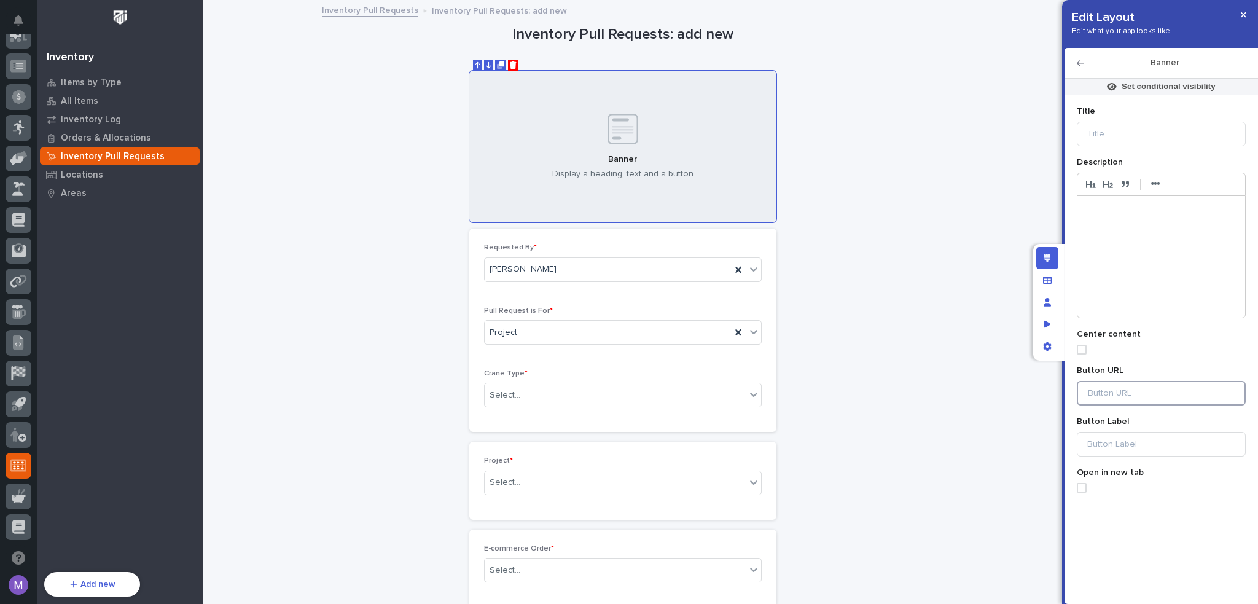
click at [1122, 393] on input at bounding box center [1161, 393] width 169 height 25
click at [1122, 139] on input at bounding box center [1161, 134] width 169 height 25
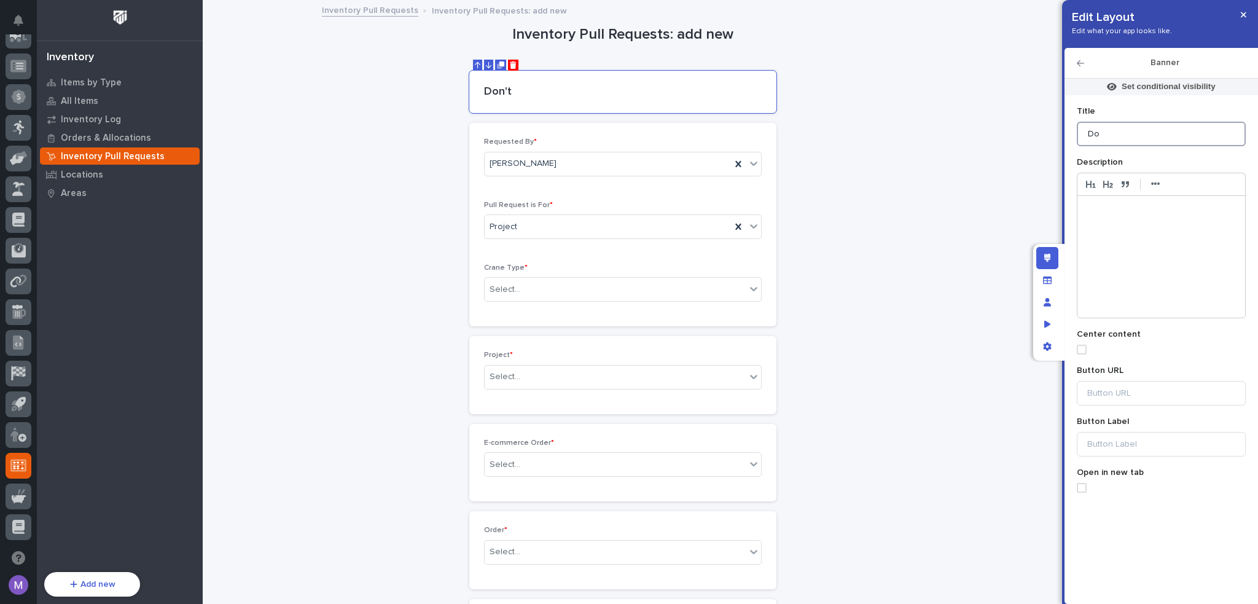
type input "D"
type input "Don't See Your QuickBooks Order?"
click at [1135, 209] on p at bounding box center [1161, 209] width 149 height 12
click at [1083, 347] on span at bounding box center [1082, 350] width 10 height 10
click at [1129, 388] on input at bounding box center [1161, 393] width 169 height 25
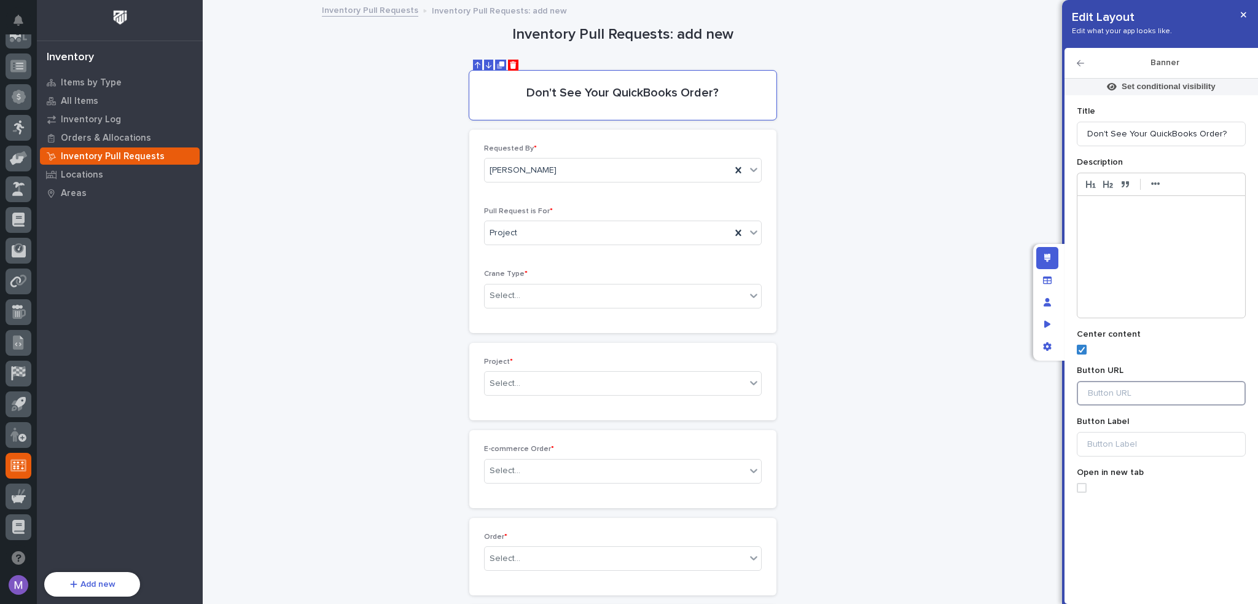
paste input "https://portal.pwiworks.com/seriallog/quickbooks-sales/new?previous=%2Fseriallo…"
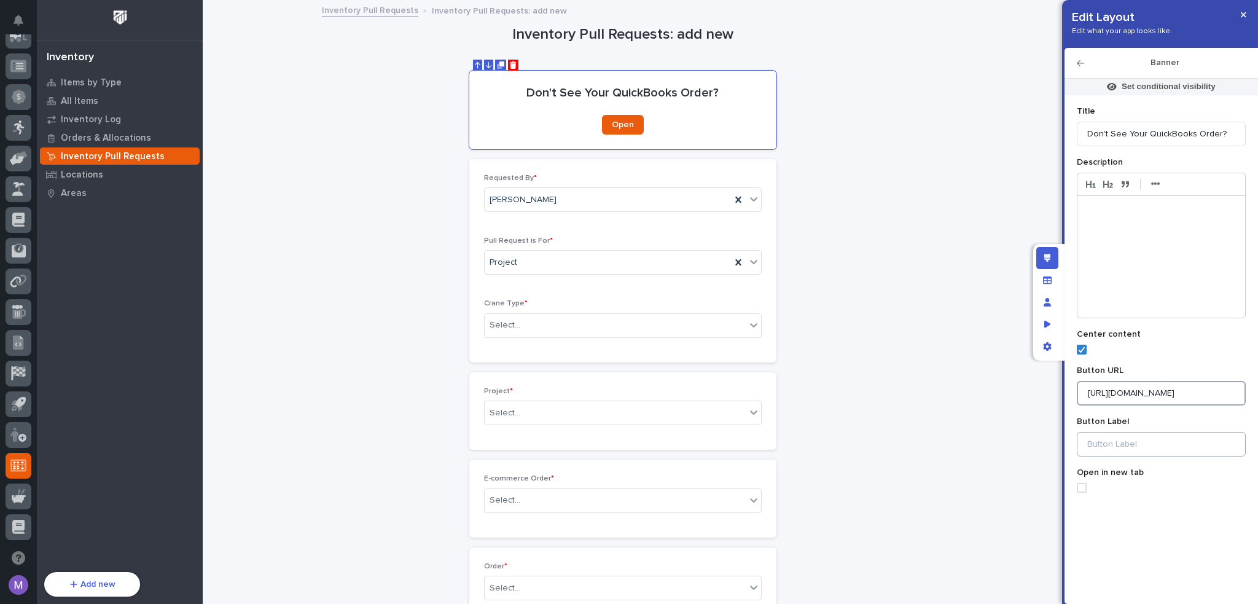
type input "https://portal.pwiworks.com/seriallog/quickbooks-sales/new?previous=%2Fseriallo…"
click at [1167, 452] on input at bounding box center [1161, 444] width 169 height 25
click at [1081, 484] on span at bounding box center [1082, 488] width 10 height 10
type input "Create QB Order"
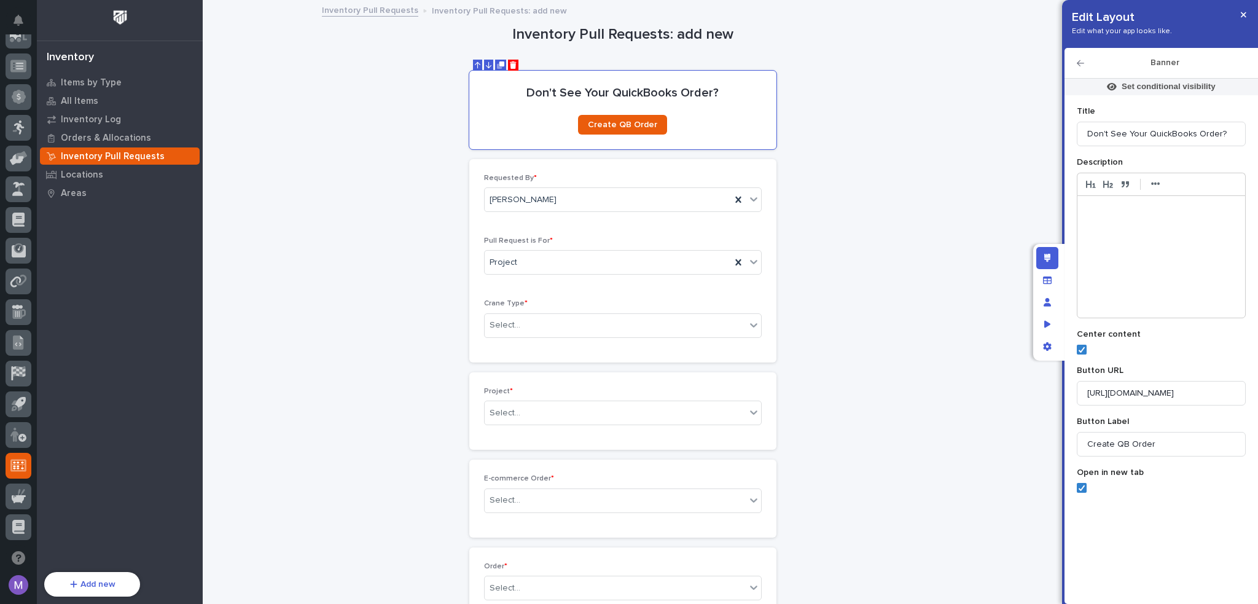
click at [1159, 157] on p "Description" at bounding box center [1161, 162] width 169 height 10
click at [1135, 108] on p "Title" at bounding box center [1161, 111] width 169 height 10
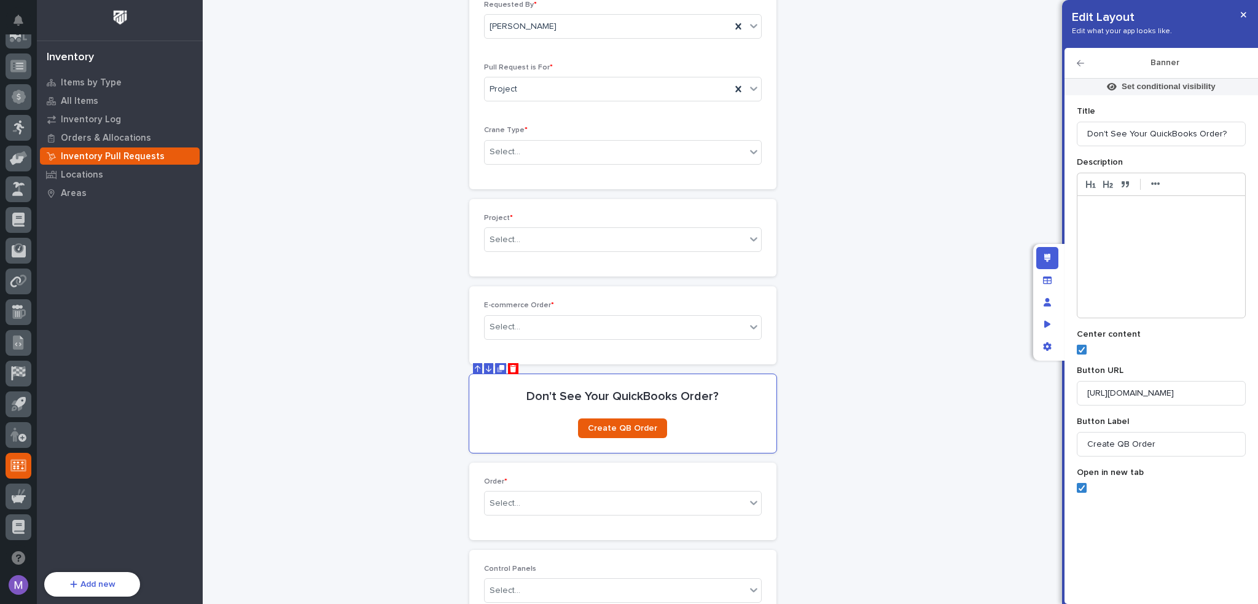
scroll to position [307, 0]
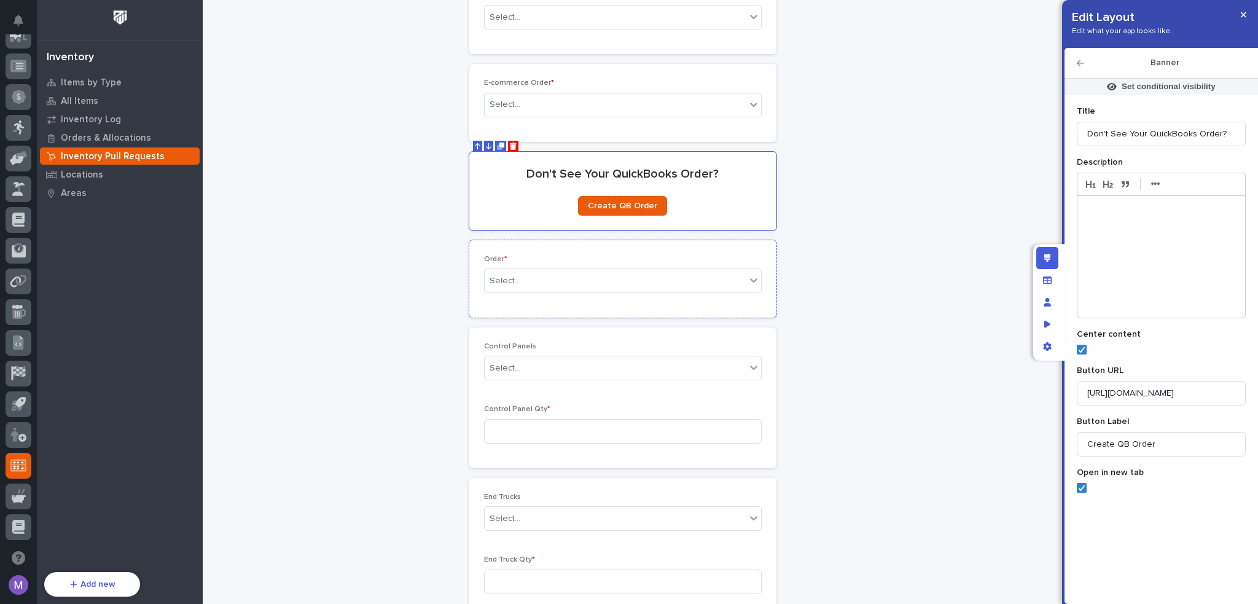
click at [707, 266] on div "Order * Select..." at bounding box center [623, 279] width 278 height 48
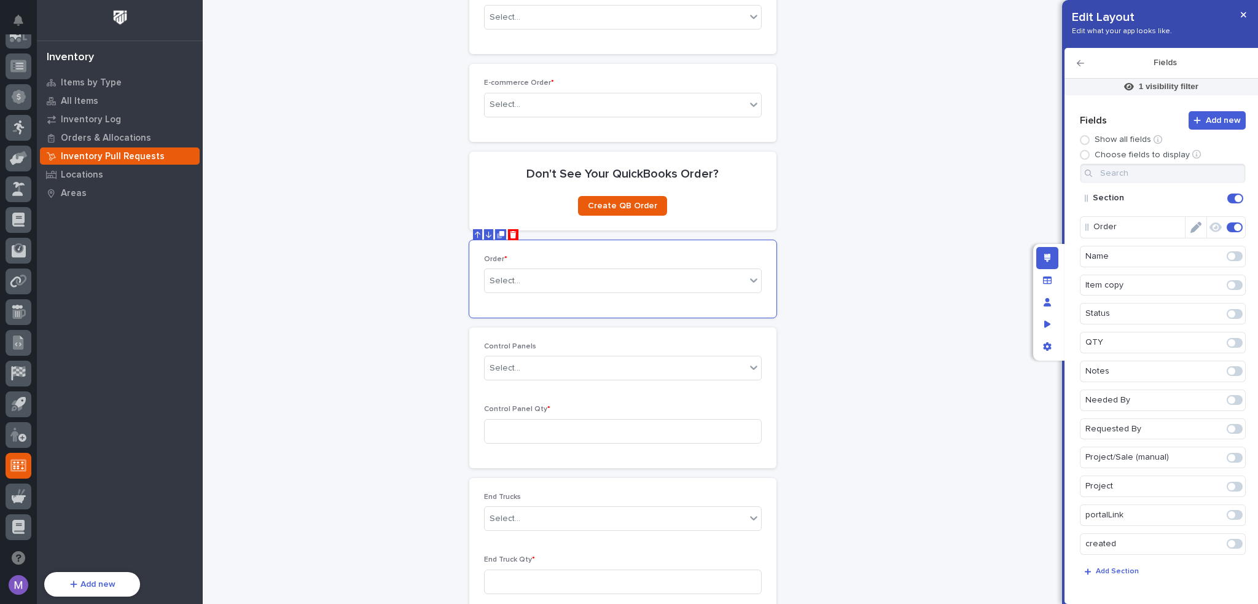
click at [1193, 228] on icon "Edit" at bounding box center [1196, 227] width 11 height 11
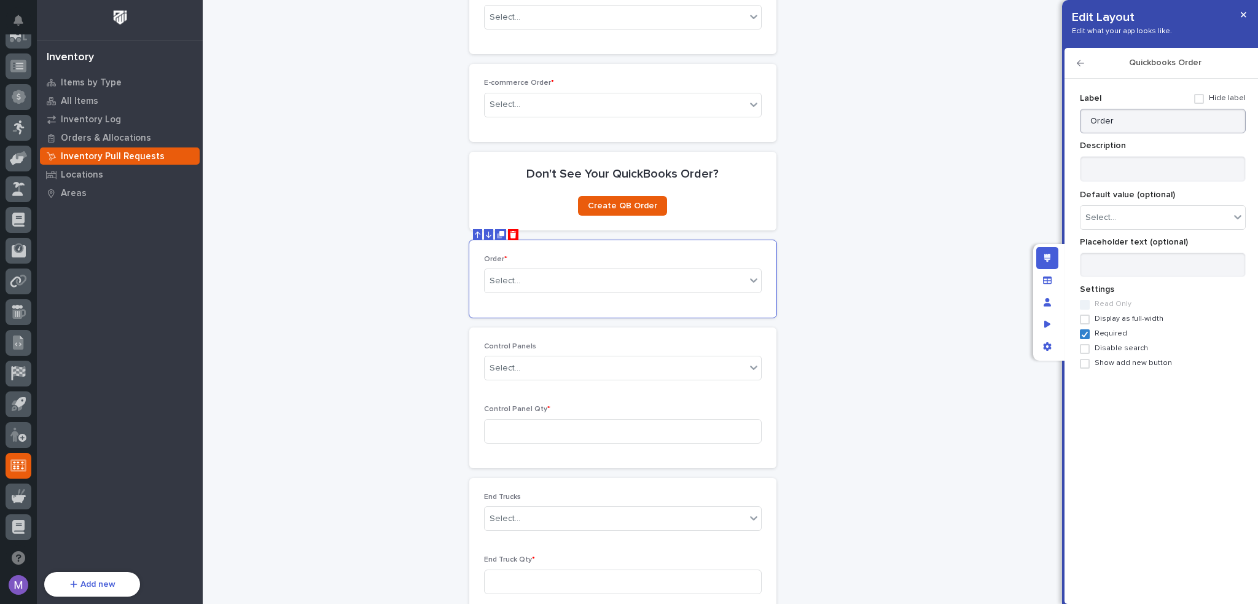
drag, startPoint x: 1089, startPoint y: 133, endPoint x: 1089, endPoint y: 125, distance: 8.6
click at [1089, 133] on div "Label Hide label Order Description Default value (optional) Select... Placehold…" at bounding box center [1163, 228] width 166 height 280
click at [1089, 125] on input "Order" at bounding box center [1163, 121] width 166 height 25
type input "QuickBooks Order"
click at [709, 196] on section "Don't See Your QuickBooks Order? ••• Create QB Order" at bounding box center [622, 191] width 307 height 79
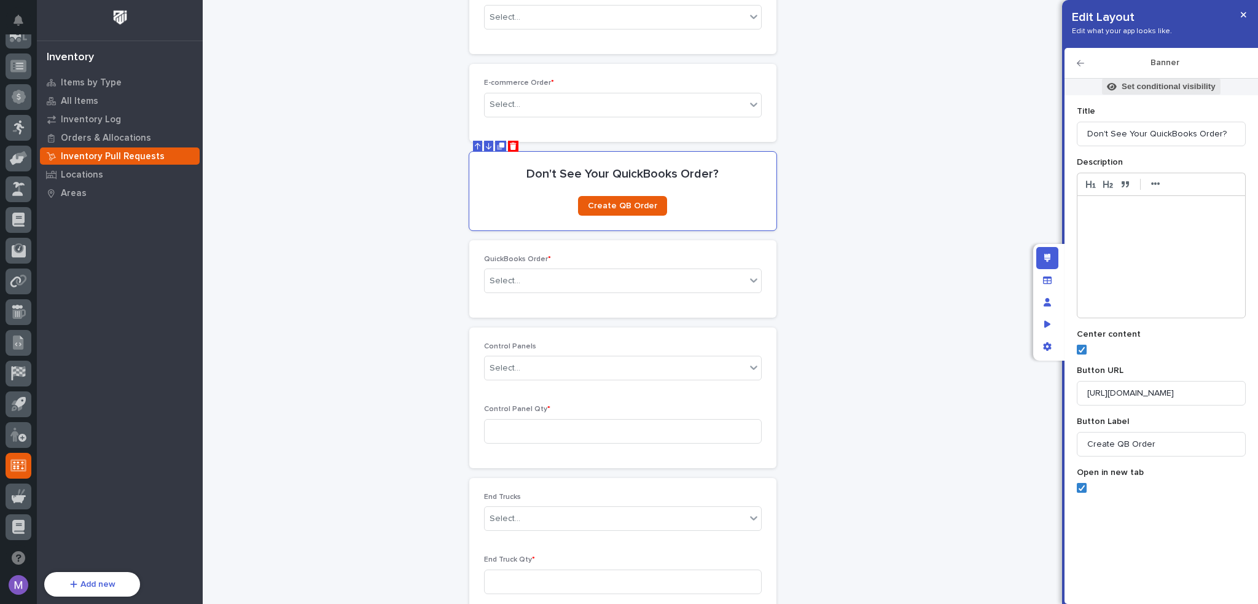
click at [1146, 91] on p "Set conditional visibility" at bounding box center [1169, 86] width 94 height 11
click at [1087, 169] on span "Add Filter" at bounding box center [1095, 166] width 39 height 9
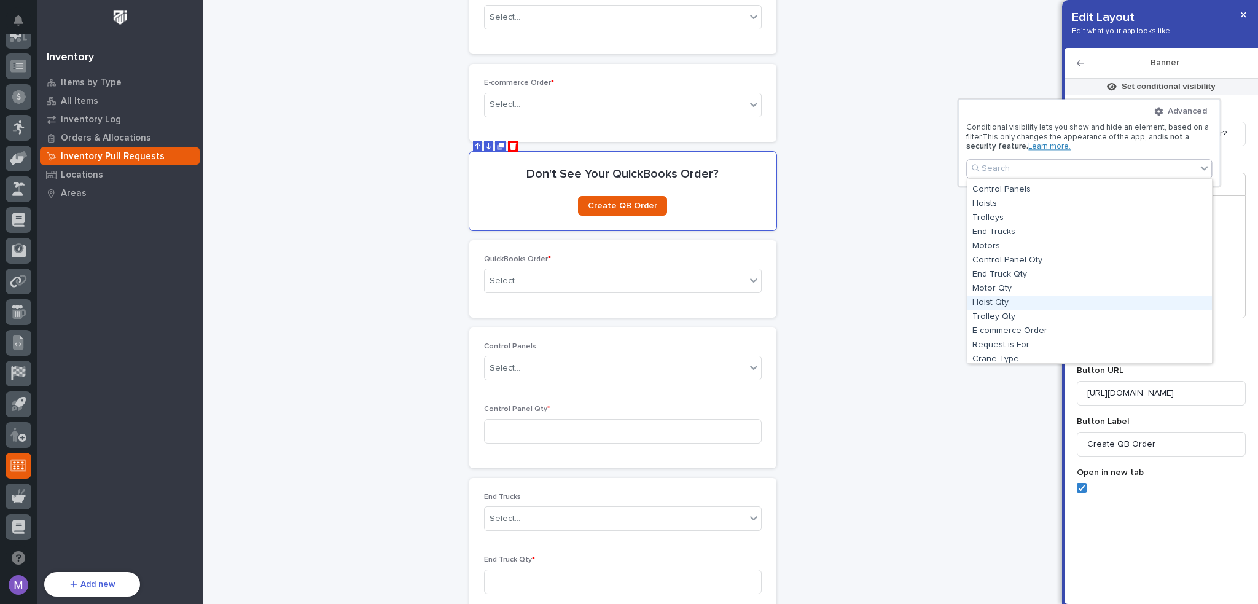
scroll to position [155, 0]
click at [1055, 313] on div "Request is For" at bounding box center [1090, 314] width 245 height 14
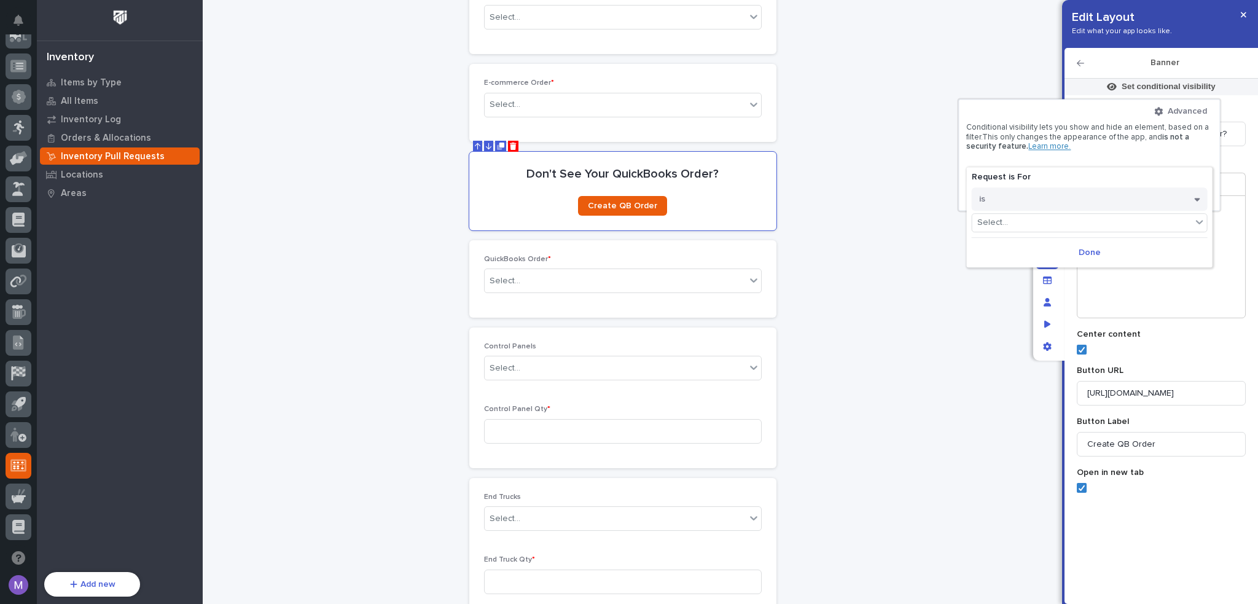
click at [1021, 212] on div "Request is For is Select... Done" at bounding box center [1090, 217] width 246 height 100
click at [1023, 225] on div "Select..." at bounding box center [1082, 223] width 219 height 18
click at [1021, 263] on div "Quickbooks Order" at bounding box center [1090, 268] width 235 height 14
click at [1071, 250] on span "Done" at bounding box center [1073, 252] width 22 height 9
click at [1010, 249] on div at bounding box center [629, 302] width 1258 height 604
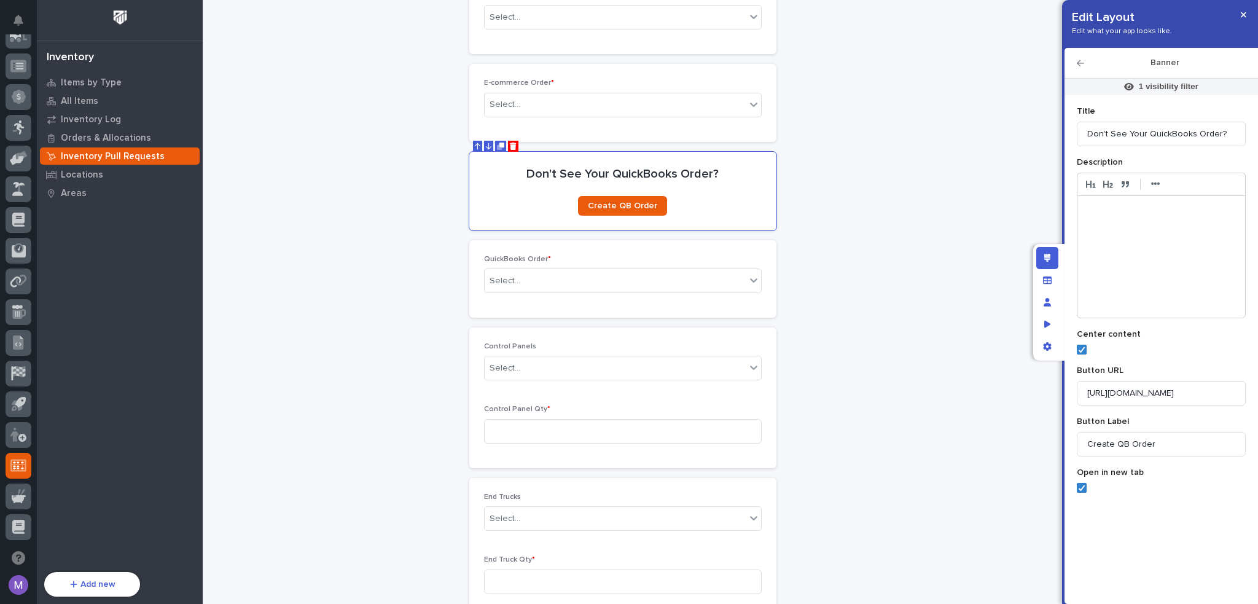
click at [1045, 257] on icon "Edit layout" at bounding box center [1048, 258] width 7 height 9
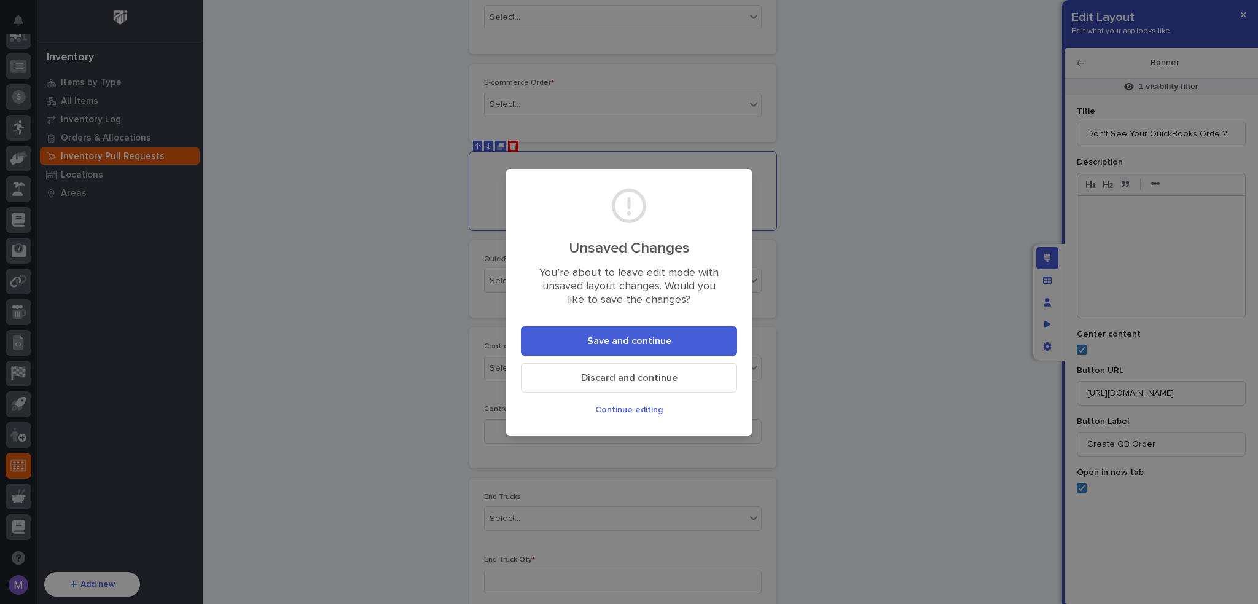
click at [713, 334] on button "Save and continue" at bounding box center [629, 340] width 216 height 29
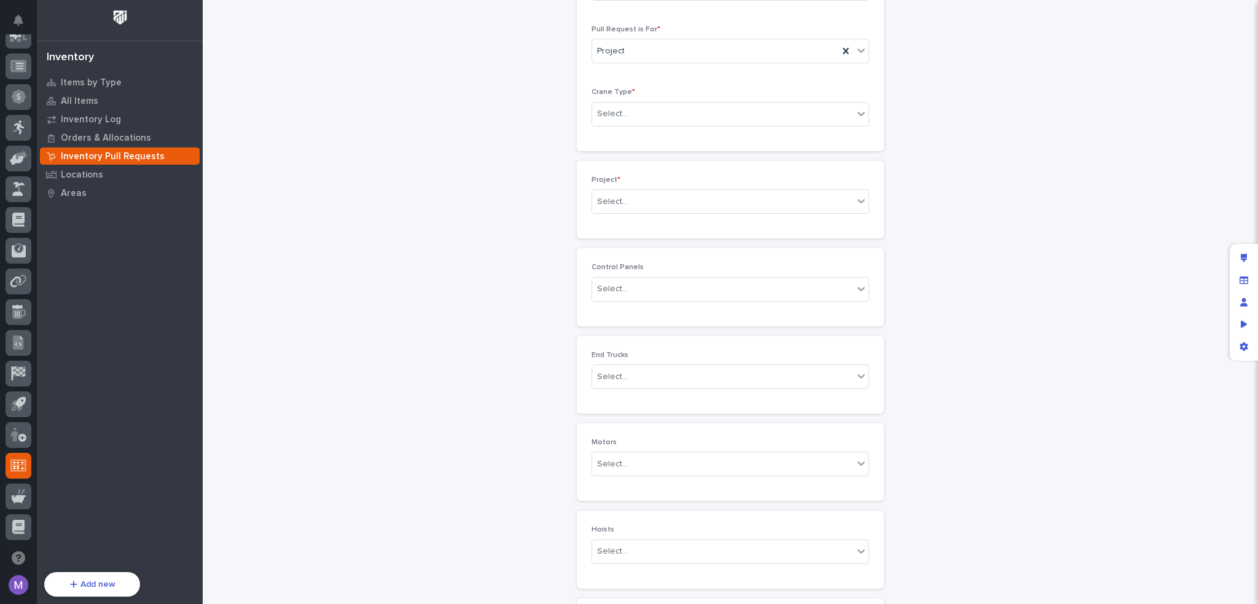
scroll to position [0, 0]
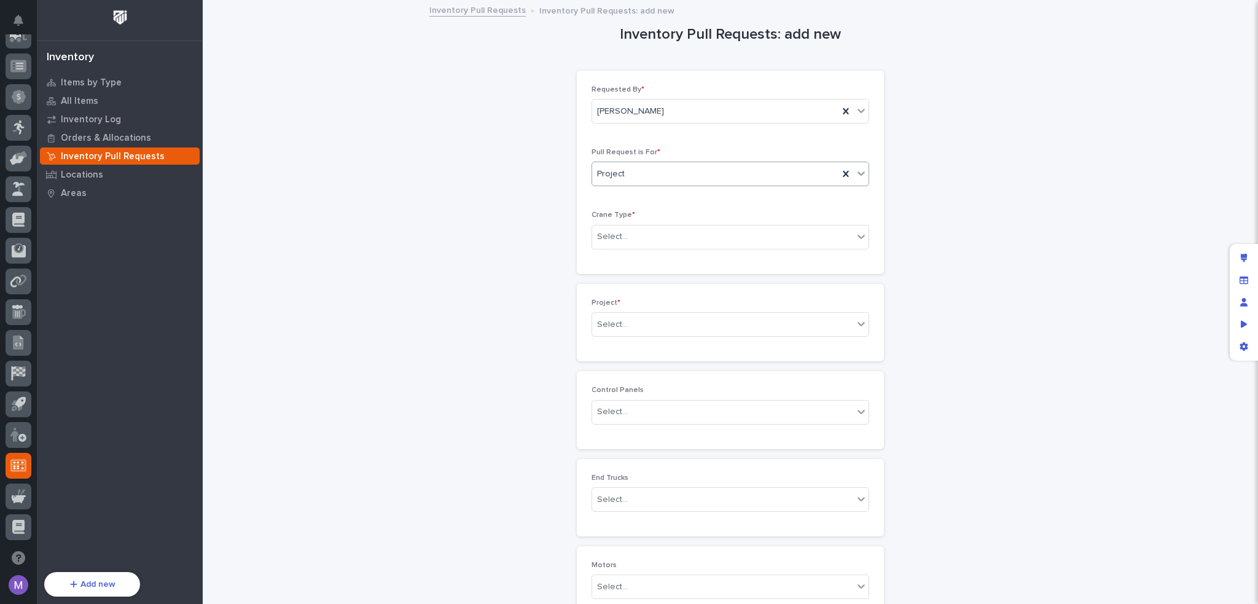
click at [676, 167] on div "Project" at bounding box center [715, 174] width 246 height 20
click at [655, 237] on div "Quickbooks Order" at bounding box center [725, 240] width 276 height 22
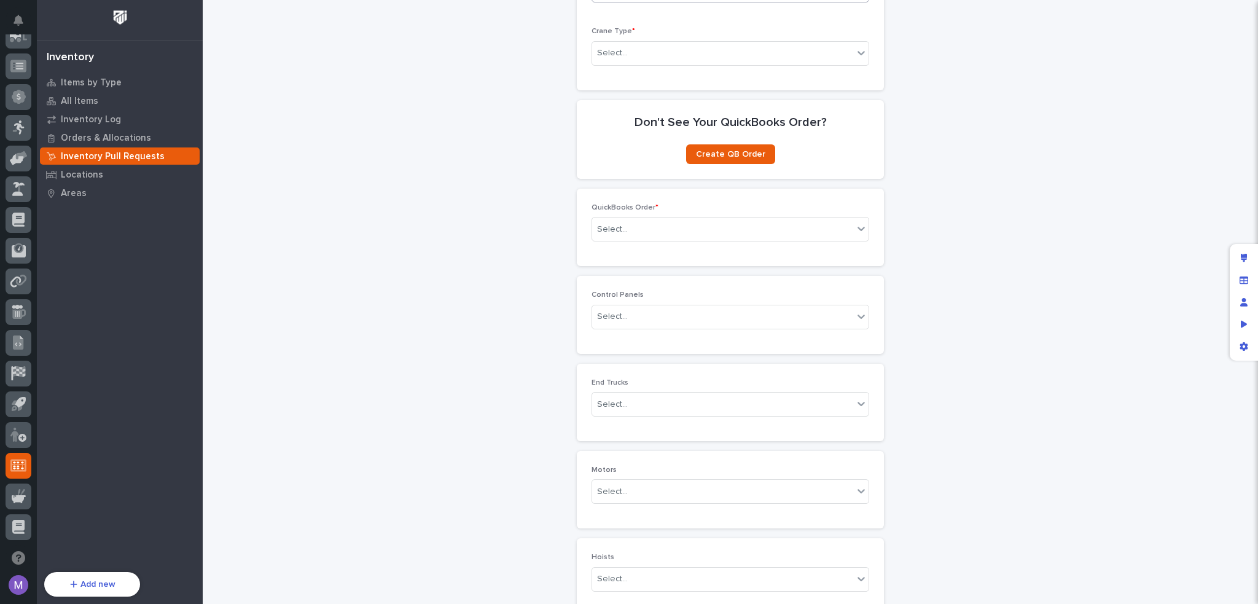
scroll to position [184, 0]
click at [629, 208] on span "QuickBooks Order *" at bounding box center [625, 206] width 67 height 7
click at [654, 233] on div "Select..." at bounding box center [722, 229] width 261 height 20
drag, startPoint x: 969, startPoint y: 218, endPoint x: 792, endPoint y: 184, distance: 180.3
click at [968, 217] on div "Inventory Pull Requests: add new Loading... Saving… Loading... Saving… Loading.…" at bounding box center [730, 385] width 1031 height 1137
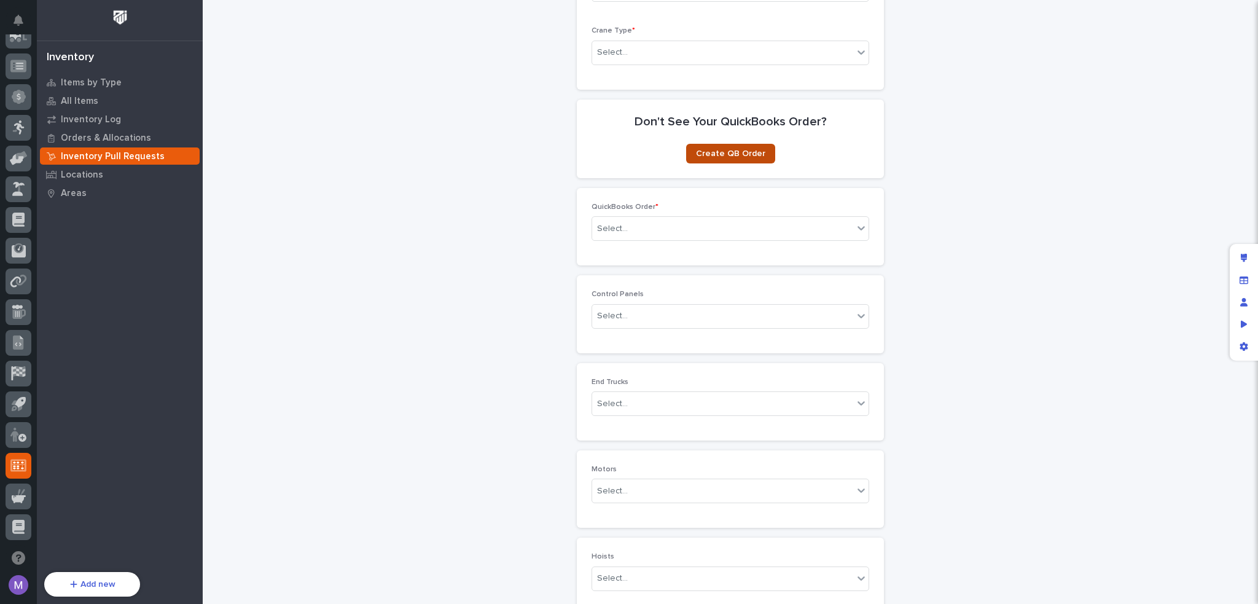
click at [738, 149] on span "Create QB Order" at bounding box center [730, 153] width 69 height 9
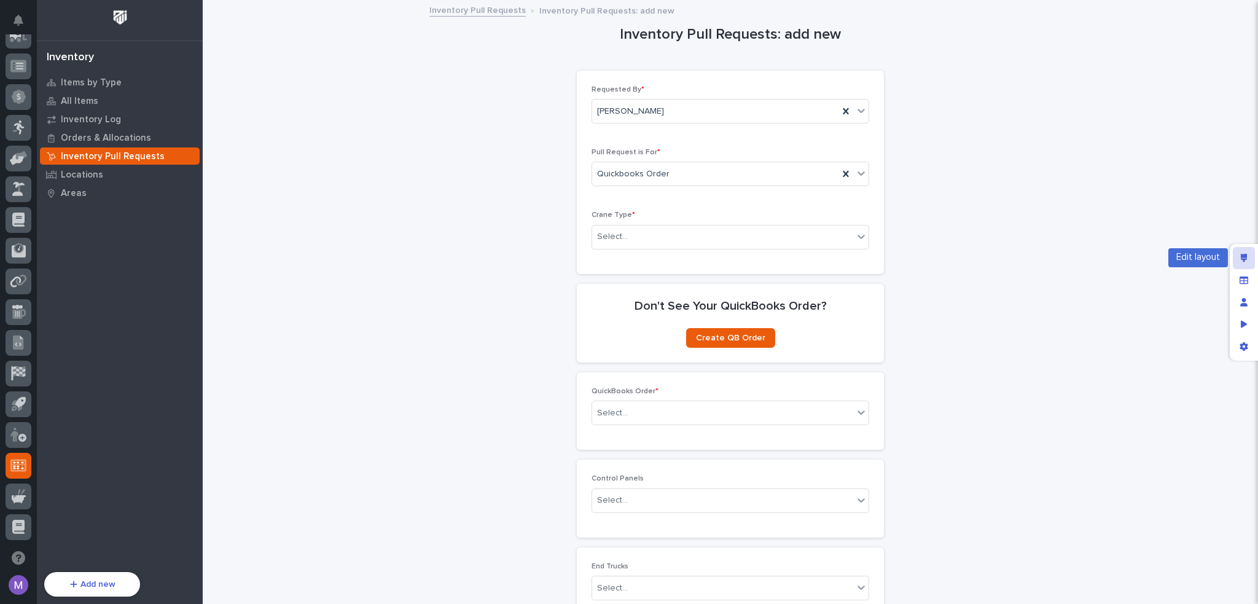
click at [1245, 254] on icon "Edit layout" at bounding box center [1244, 258] width 7 height 9
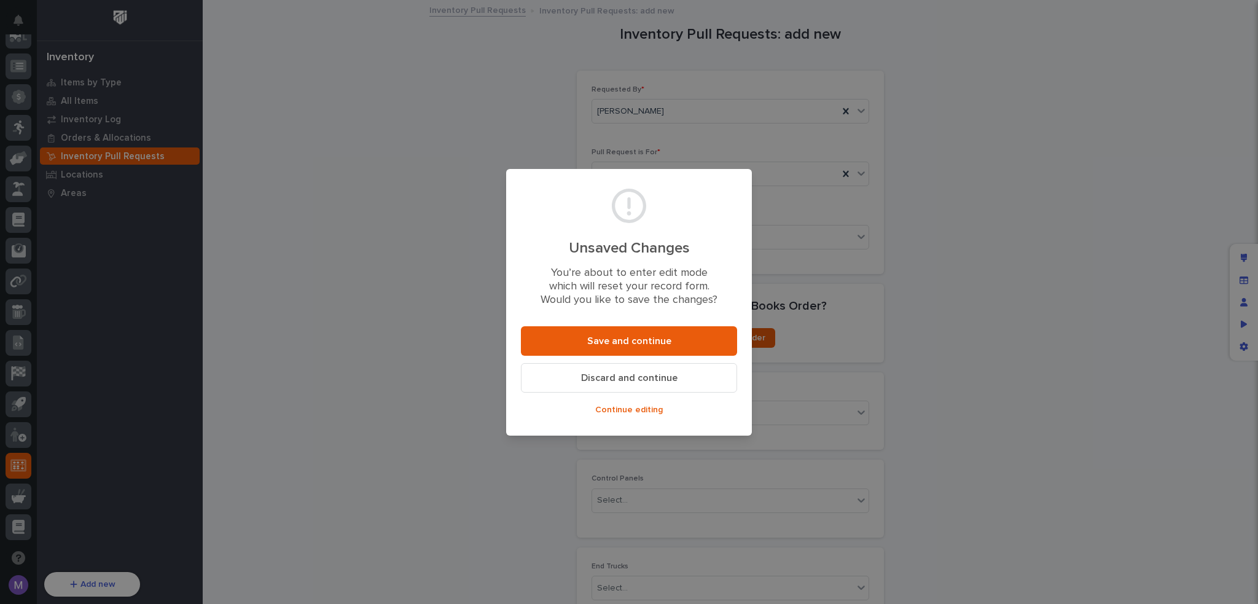
click at [629, 385] on button "Discard and continue" at bounding box center [629, 377] width 216 height 29
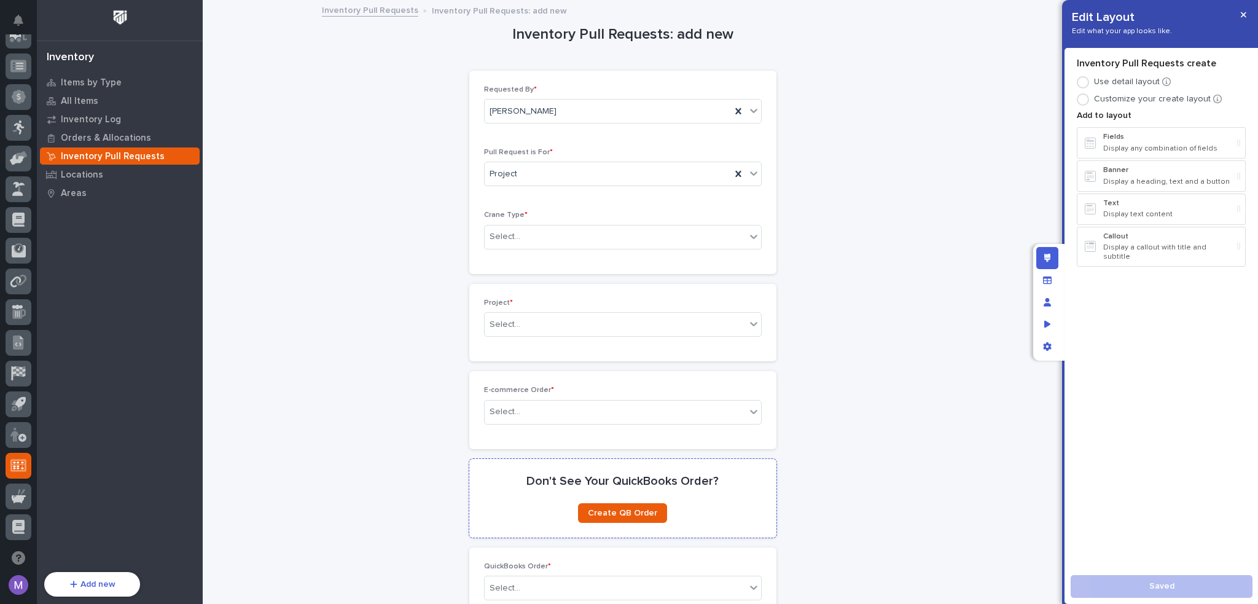
click at [683, 478] on h2 "Don't See Your QuickBooks Order?" at bounding box center [623, 481] width 192 height 15
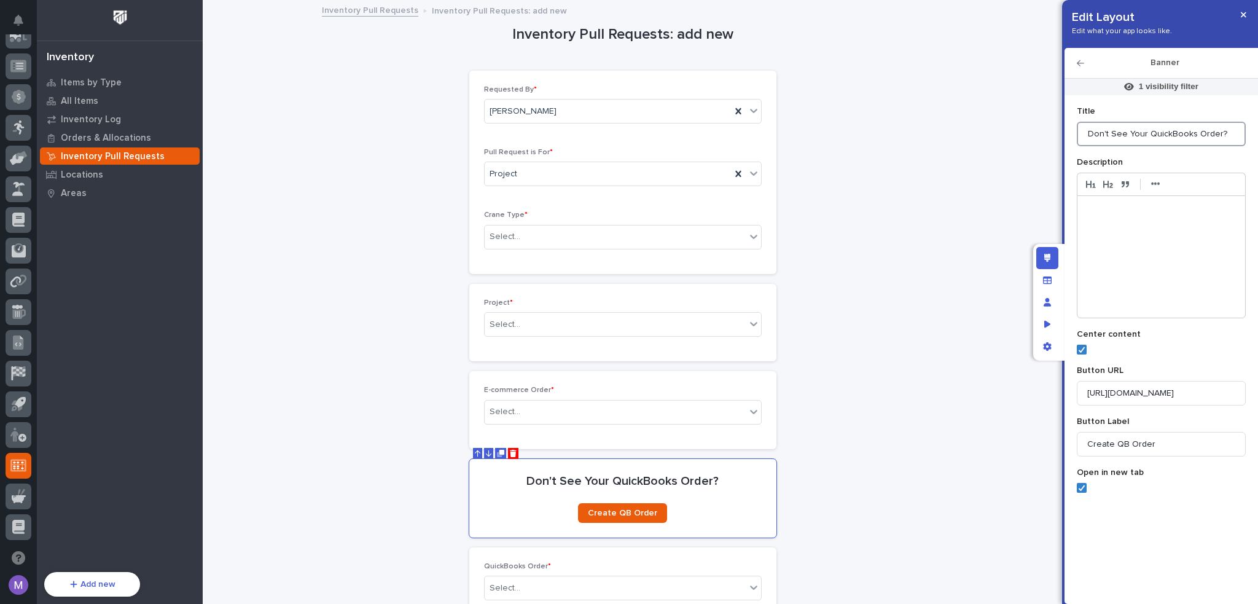
click at [1221, 135] on input "Don't See Your QuickBooks Order?" at bounding box center [1161, 134] width 169 height 25
click at [1221, 134] on input "Don't See Your QuickBooks Order?" at bounding box center [1161, 134] width 169 height 25
click at [1204, 228] on div at bounding box center [1162, 257] width 168 height 122
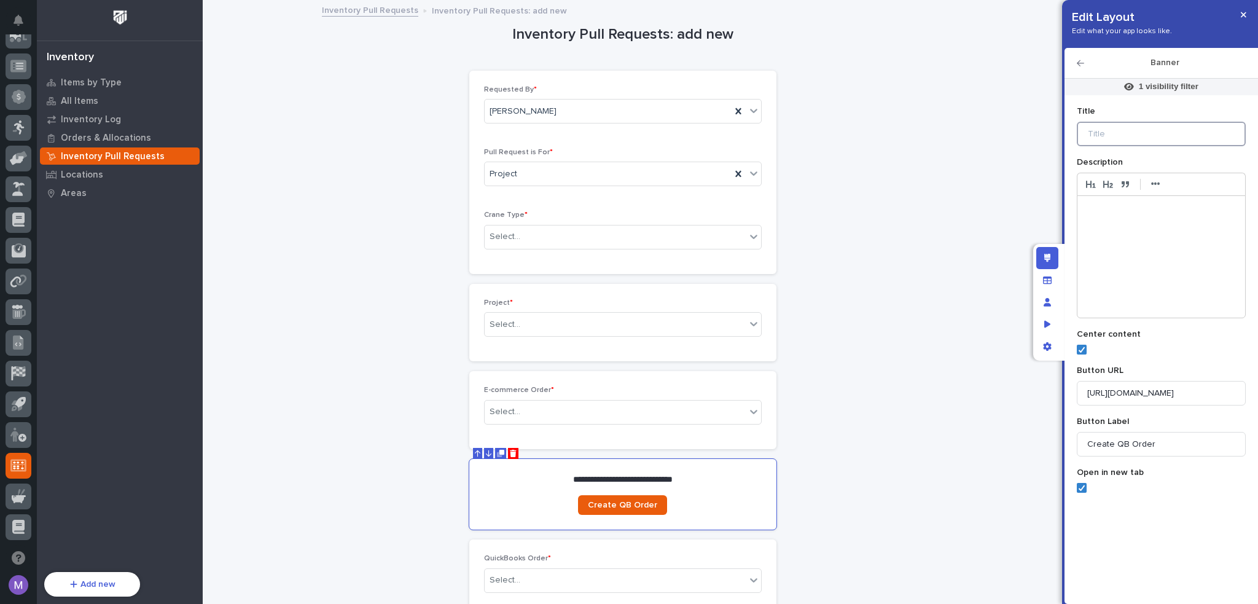
click at [1150, 132] on input at bounding box center [1161, 134] width 169 height 25
paste input "Don't See Your QuickBooks Order?"
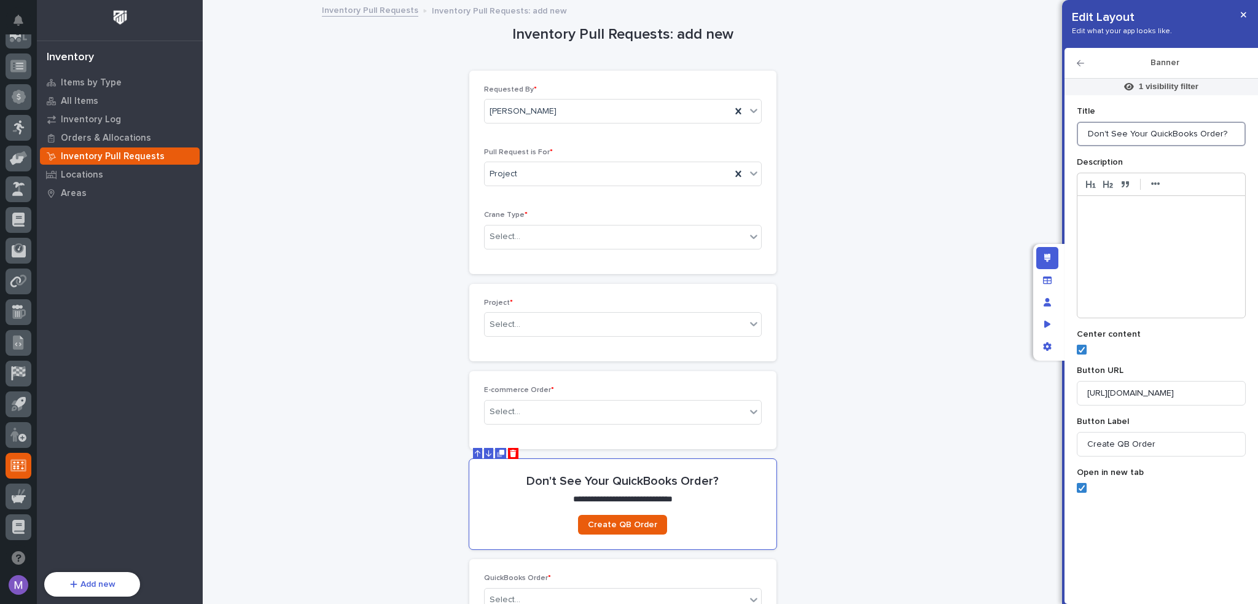
type input "Don't See Your QuickBooks Order?"
click at [1040, 261] on div "Edit layout" at bounding box center [1048, 258] width 22 height 22
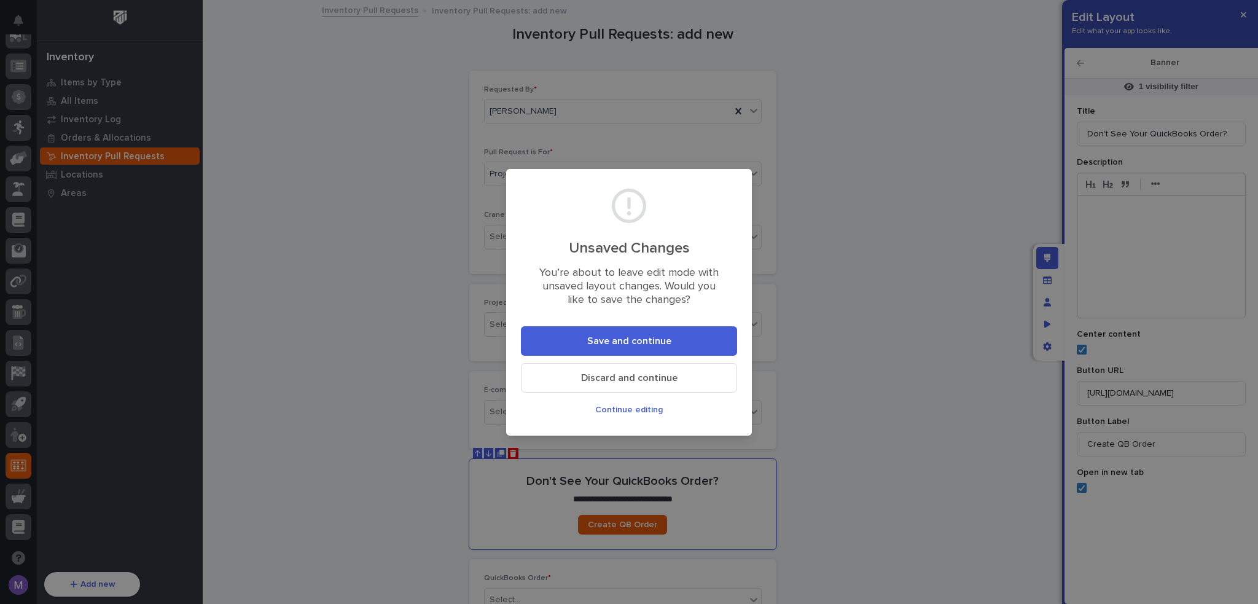
click at [694, 345] on button "Save and continue" at bounding box center [629, 340] width 216 height 29
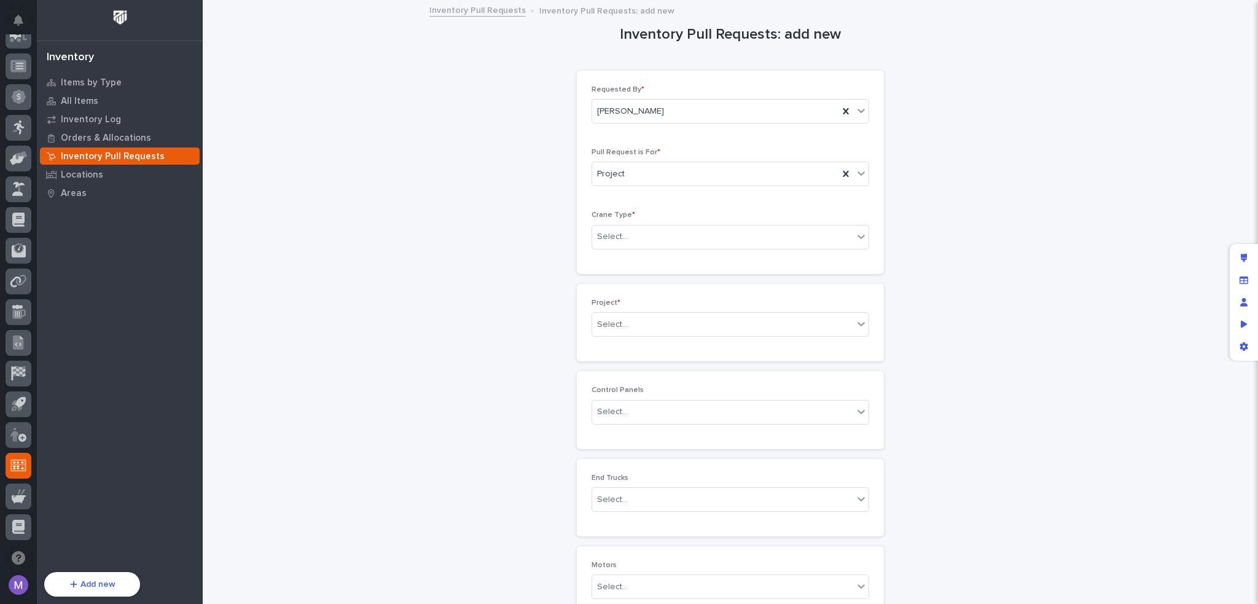
click at [1064, 202] on div "Inventory Pull Requests: add new Loading... Saving… Loading... Saving… Loading.…" at bounding box center [730, 525] width 1031 height 1049
click at [1248, 252] on div "Edit layout" at bounding box center [1244, 258] width 22 height 22
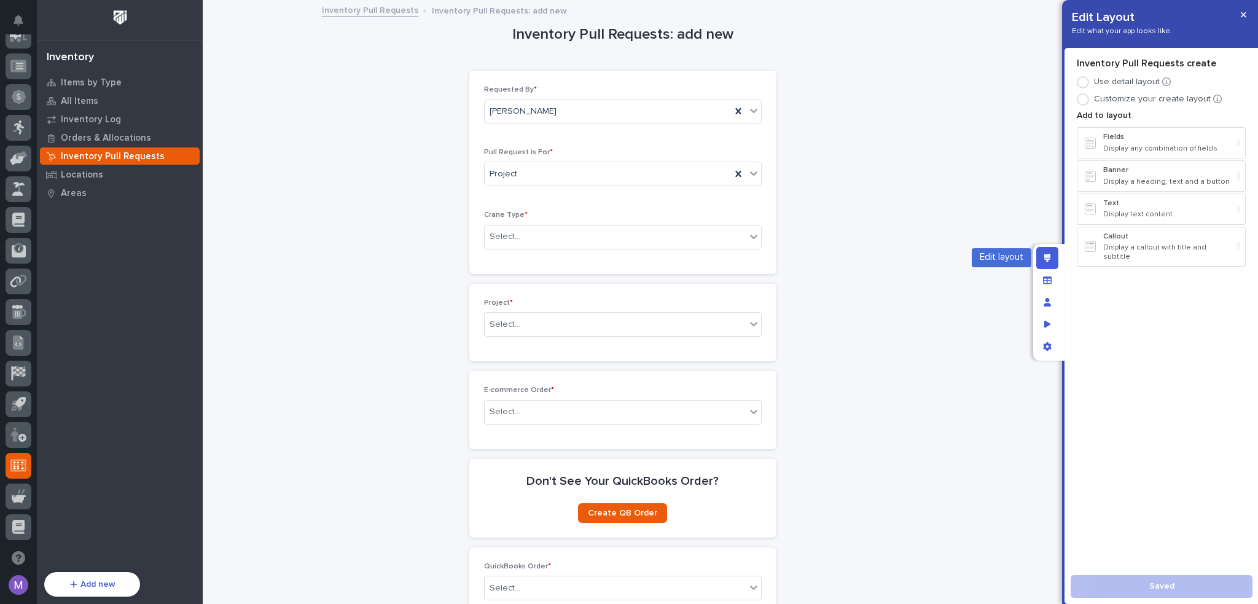
click at [1049, 250] on div "Edit layout" at bounding box center [1048, 258] width 22 height 22
